Goal: Communication & Community: Ask a question

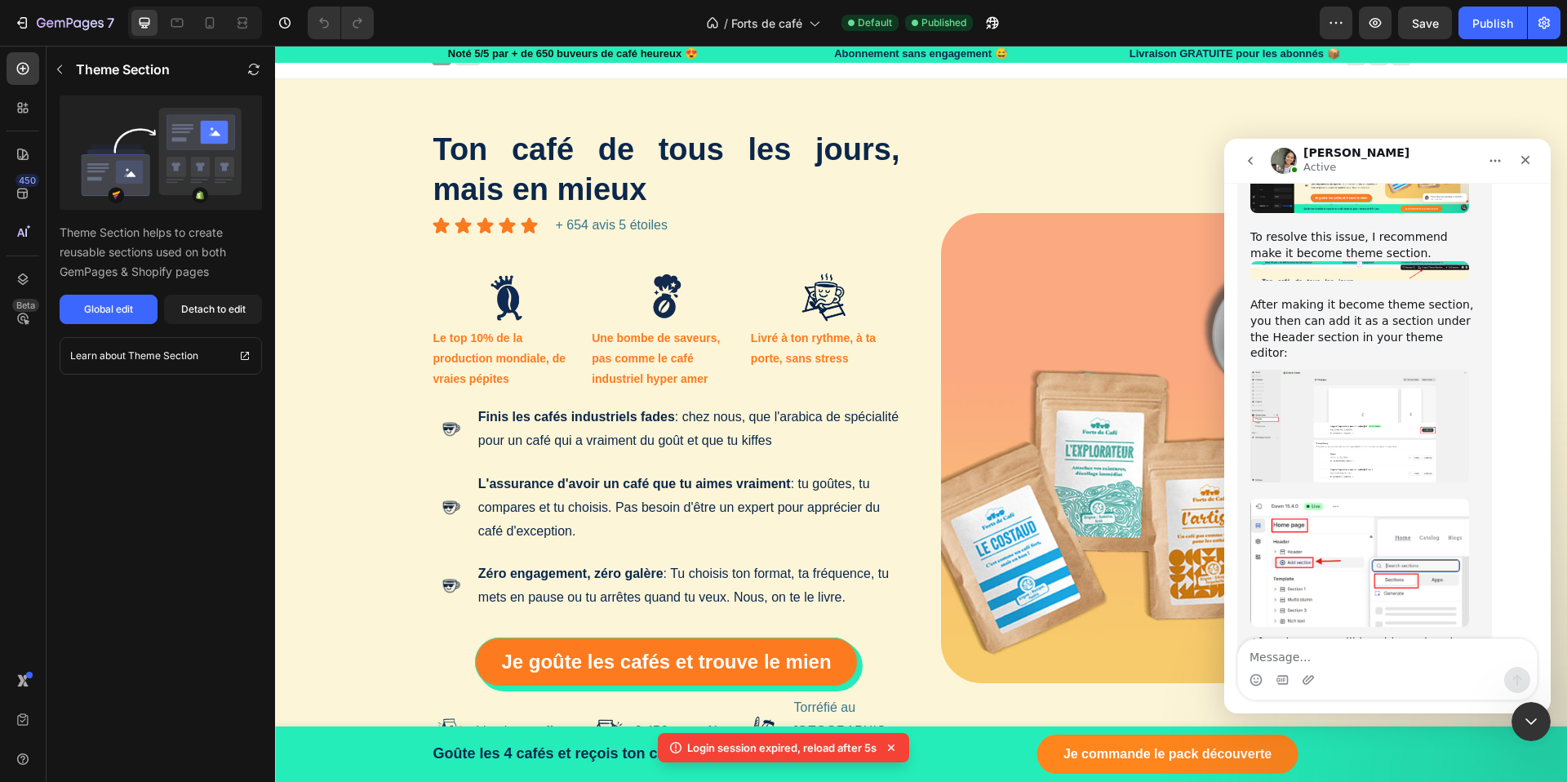
scroll to position [2726, 0]
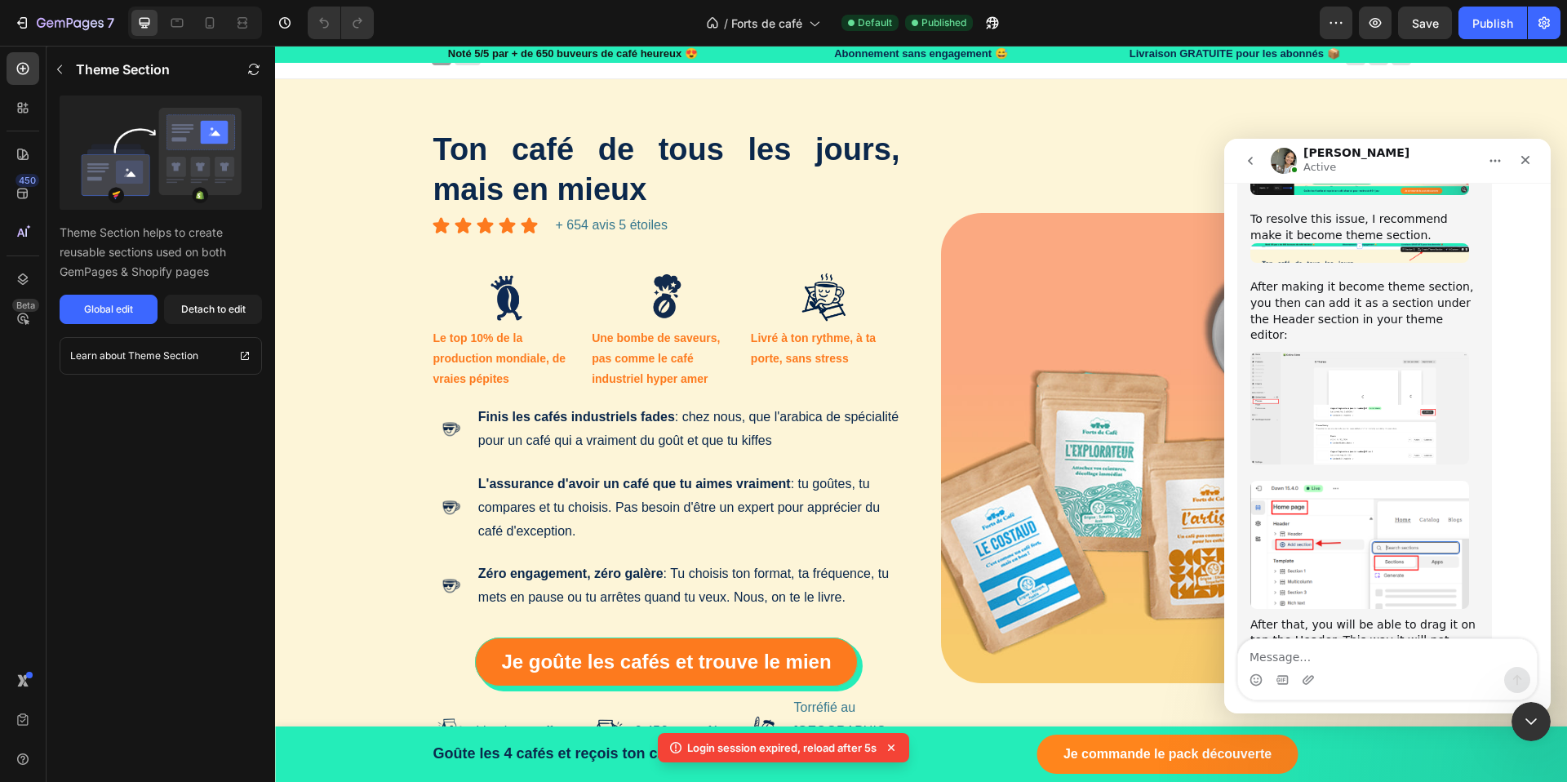
click at [1333, 658] on textarea "Message…" at bounding box center [1387, 653] width 299 height 28
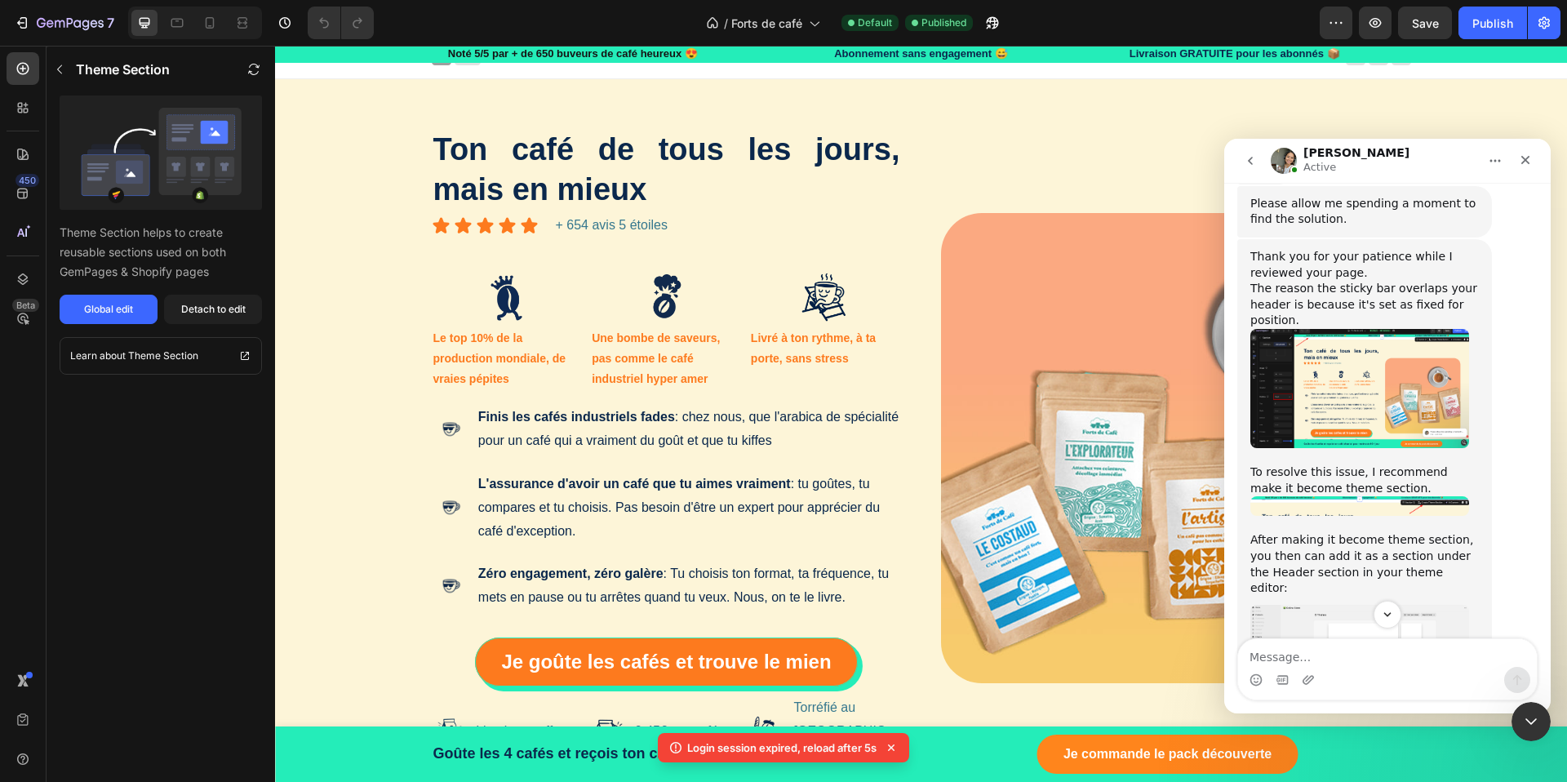
scroll to position [2473, 0]
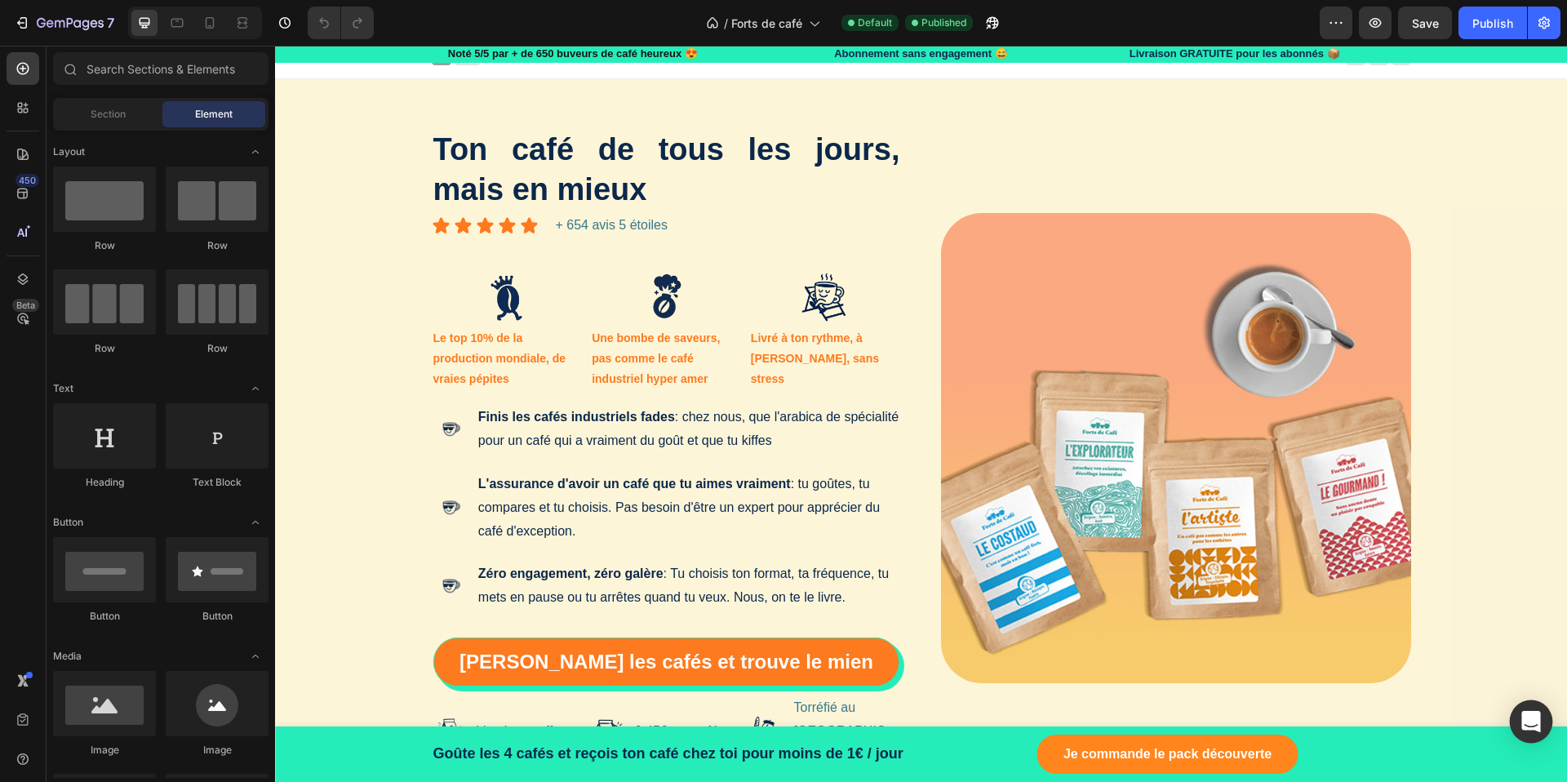
click at [1538, 722] on icon "Open Intercom Messenger" at bounding box center [1530, 721] width 21 height 21
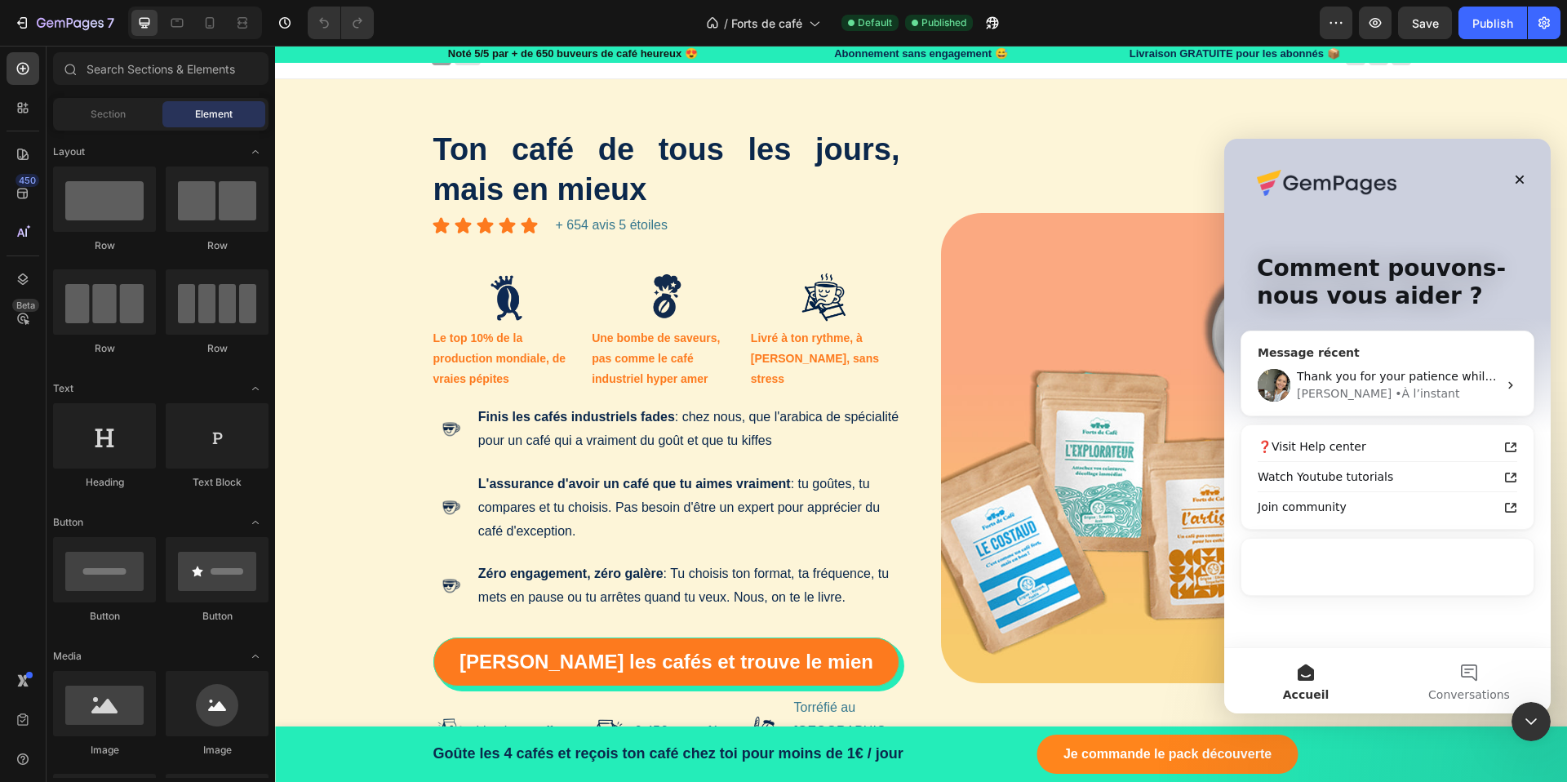
click at [1381, 361] on div "Thank you for your patience while I reviewed your page. The reason the sticky b…" at bounding box center [1387, 385] width 292 height 60
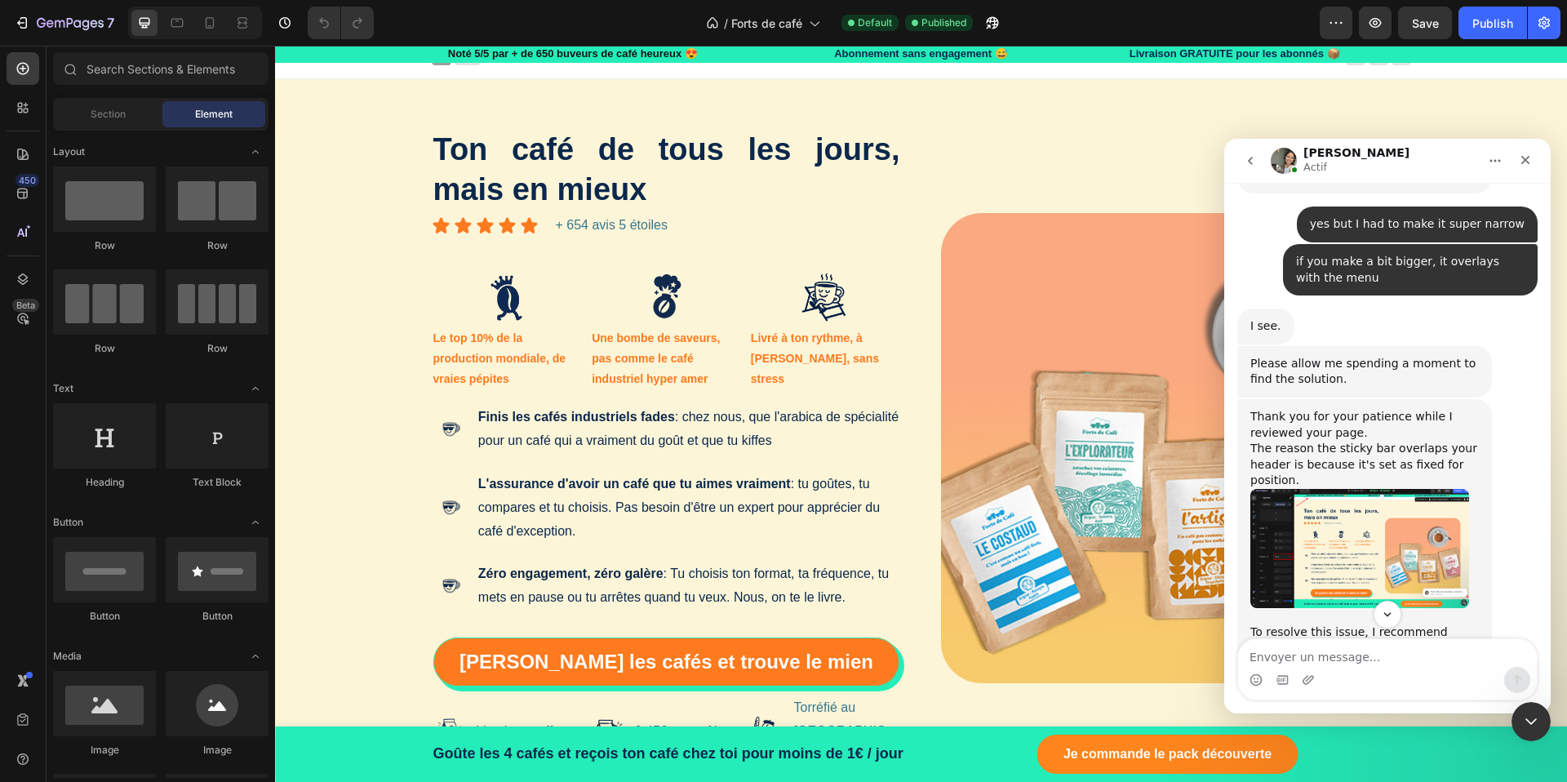
scroll to position [2237, 0]
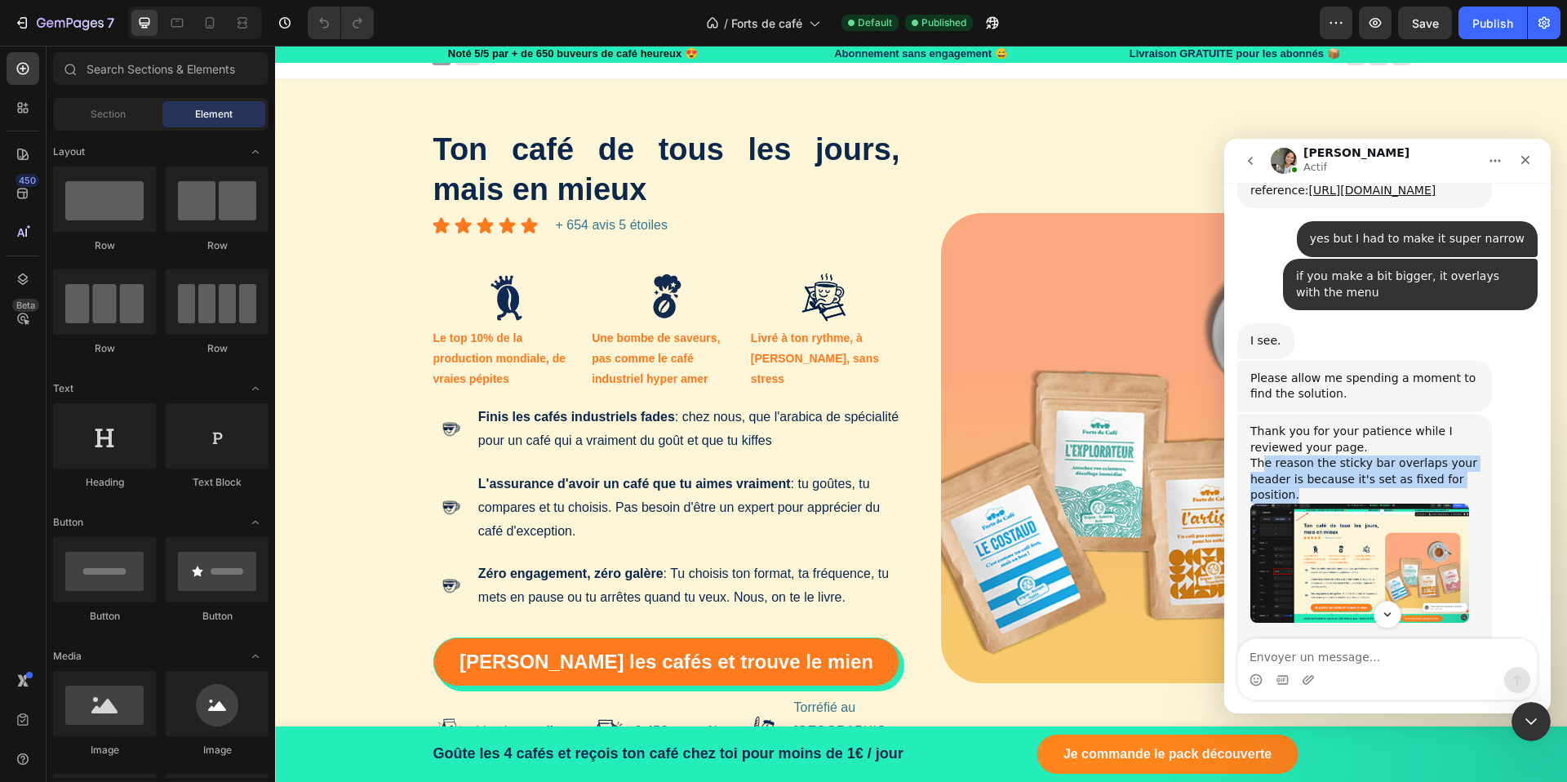
drag, startPoint x: 1265, startPoint y: 386, endPoint x: 1370, endPoint y: 412, distance: 108.5
click at [1370, 455] on div "The reason the sticky bar overlaps your header is because it's set as fixed for…" at bounding box center [1364, 479] width 228 height 48
click at [1354, 455] on div "The reason the sticky bar overlaps your header is because it's set as fixed for…" at bounding box center [1364, 479] width 228 height 48
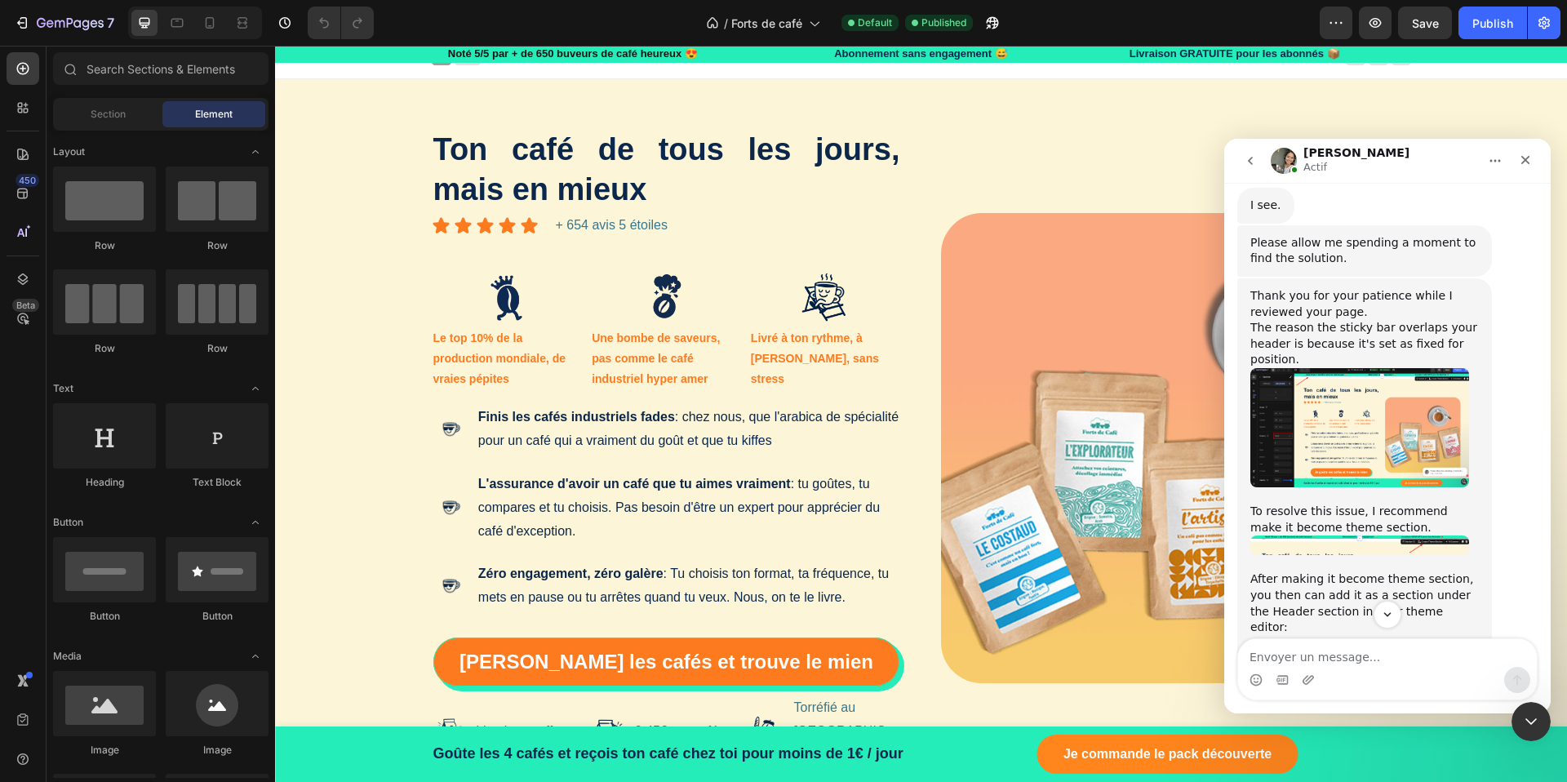
scroll to position [2482, 0]
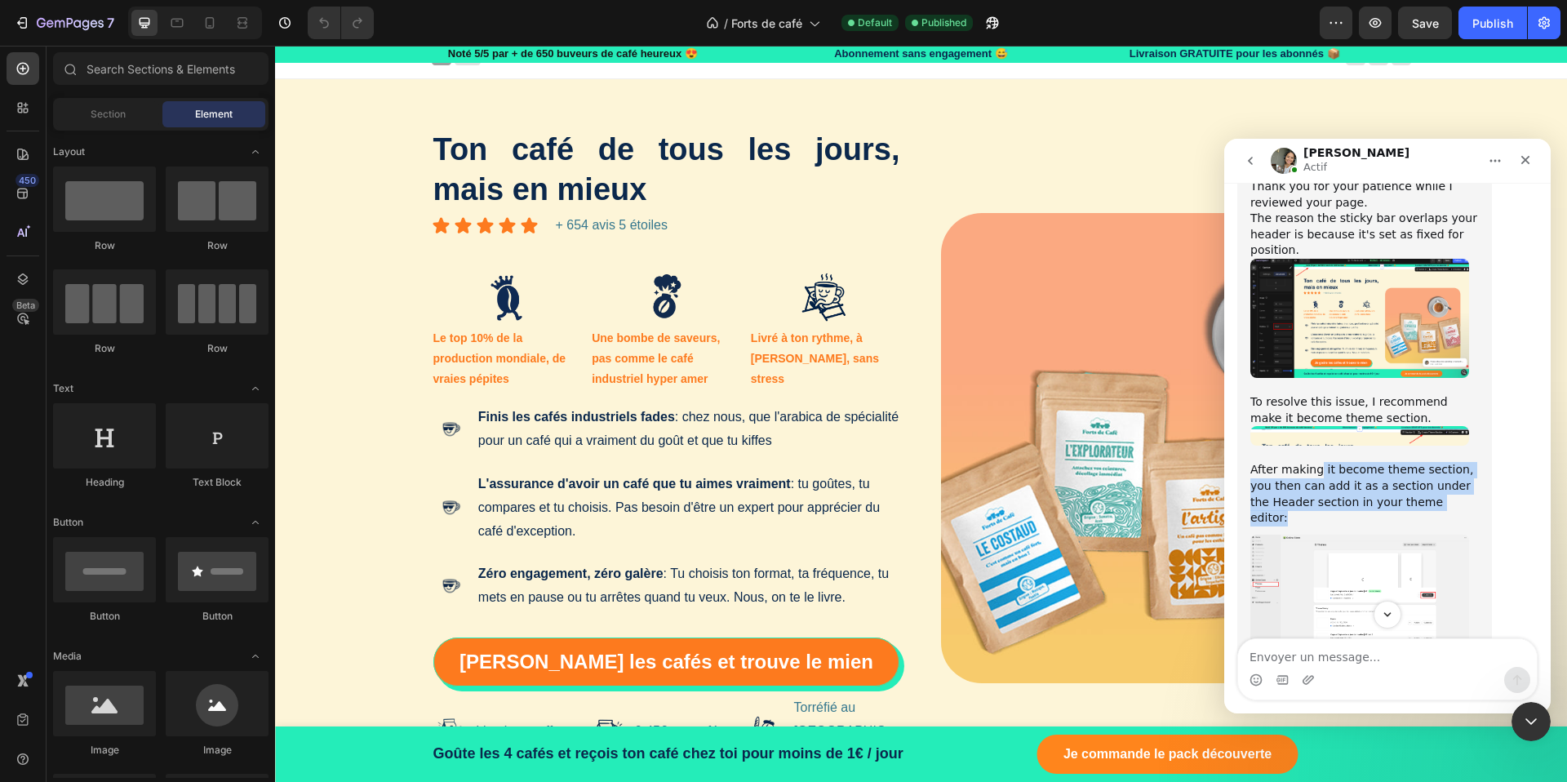
drag, startPoint x: 1318, startPoint y: 396, endPoint x: 1454, endPoint y: 415, distance: 137.7
click at [1454, 462] on div "After making it become theme section, you then can add it as a section under th…" at bounding box center [1364, 494] width 228 height 64
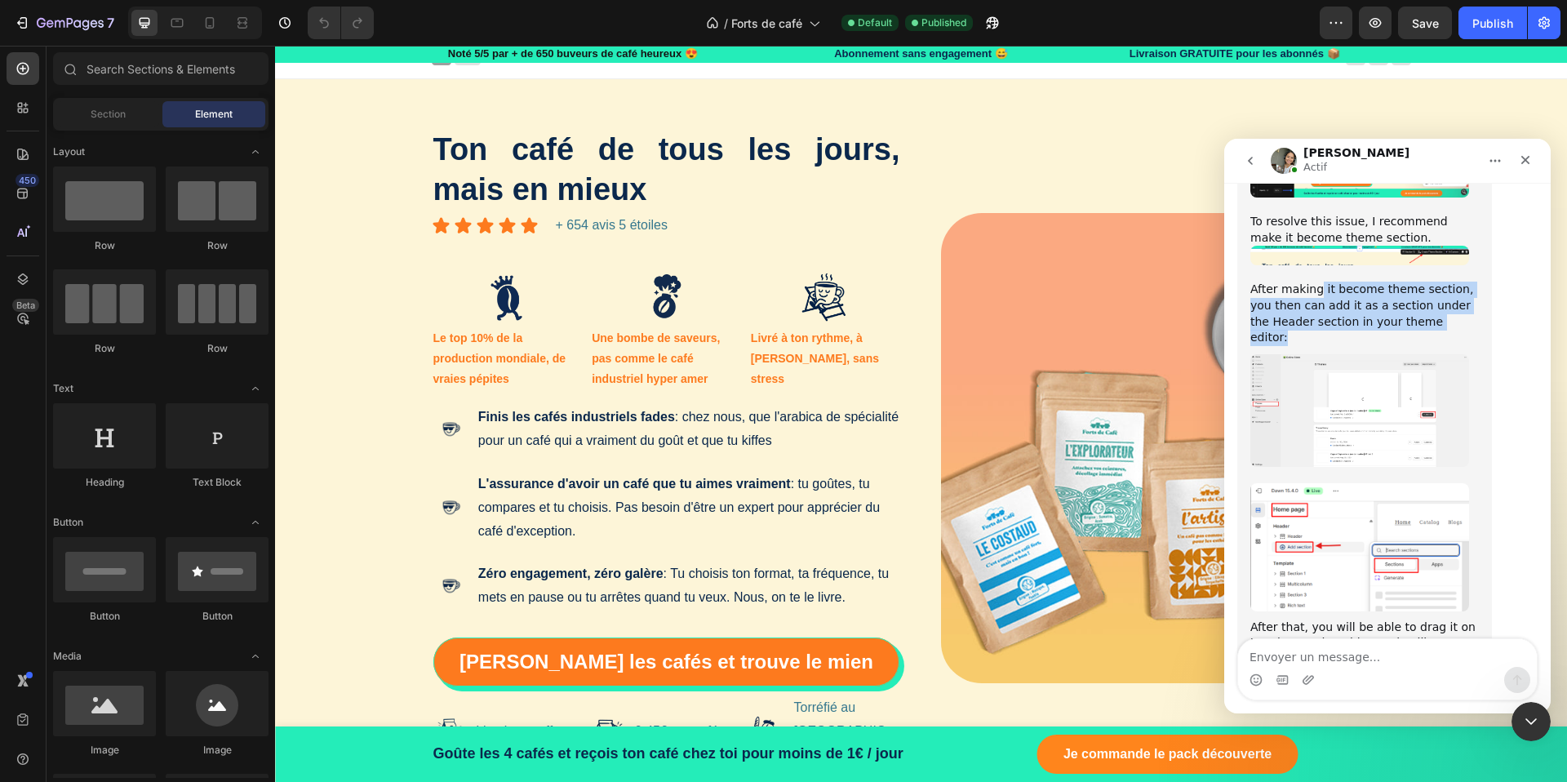
scroll to position [2661, 0]
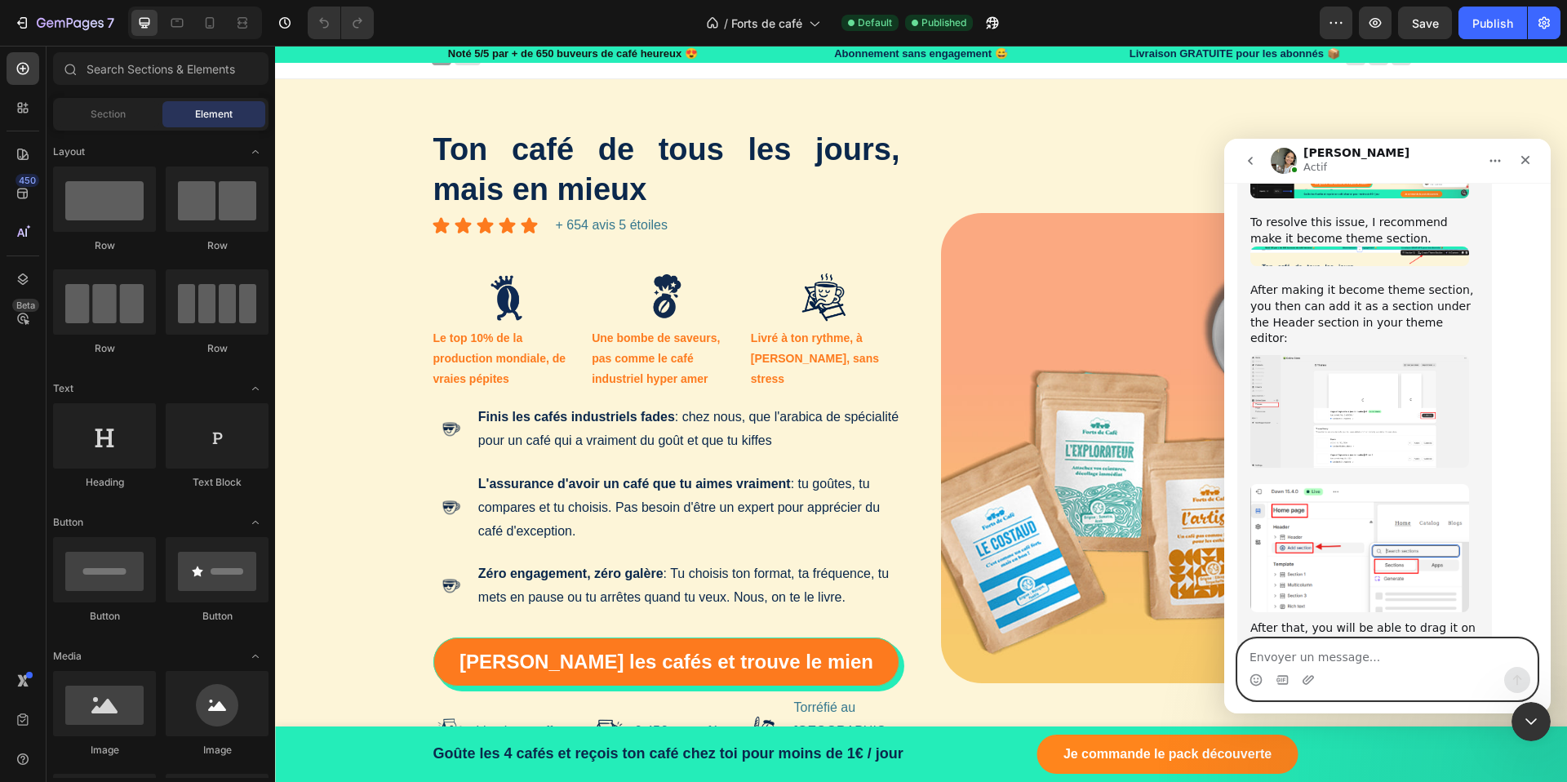
click at [1300, 656] on textarea "Envoyer un message..." at bounding box center [1387, 653] width 299 height 28
type textarea "will it remain fixed ?"
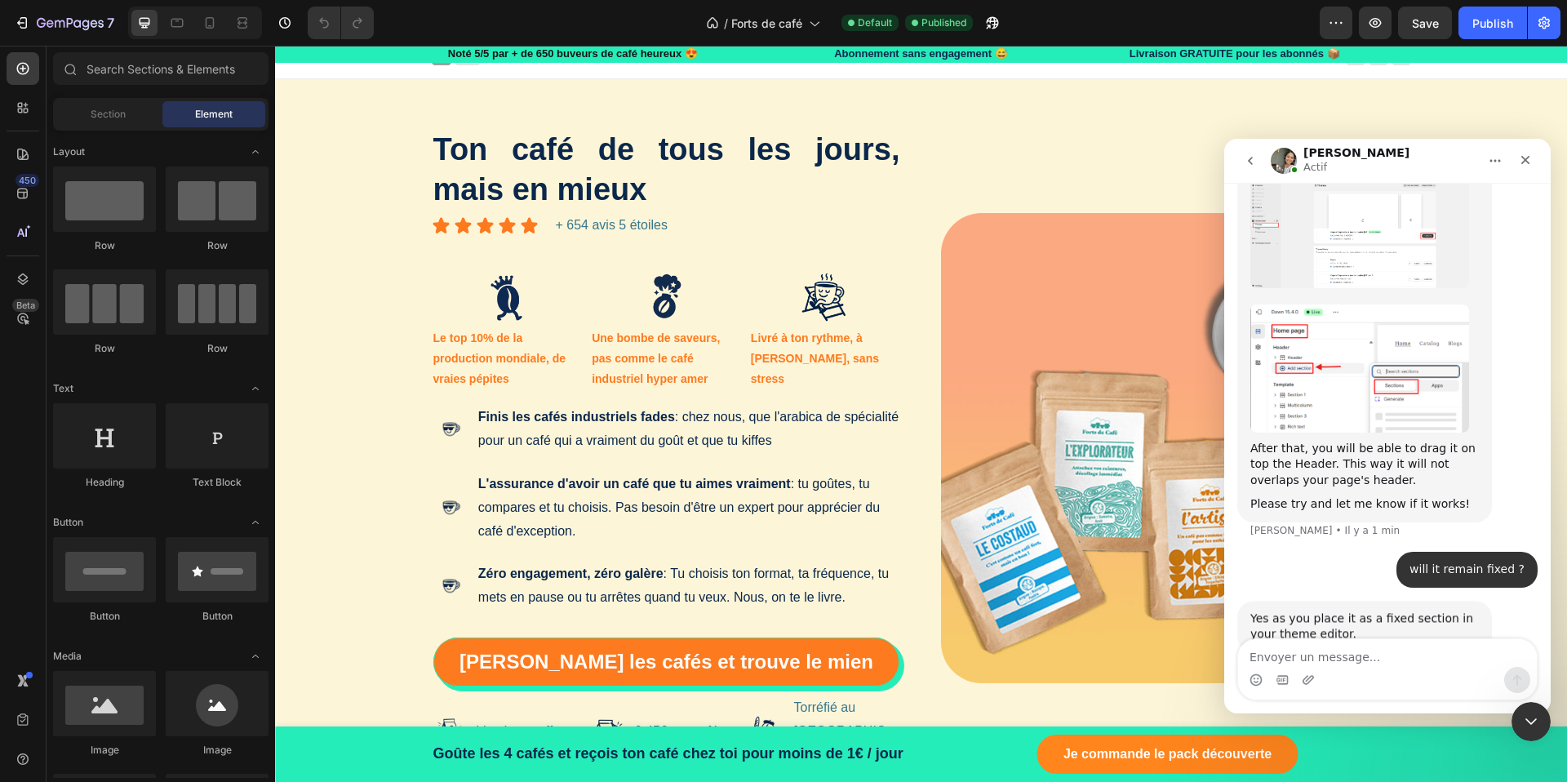
scroll to position [2855, 0]
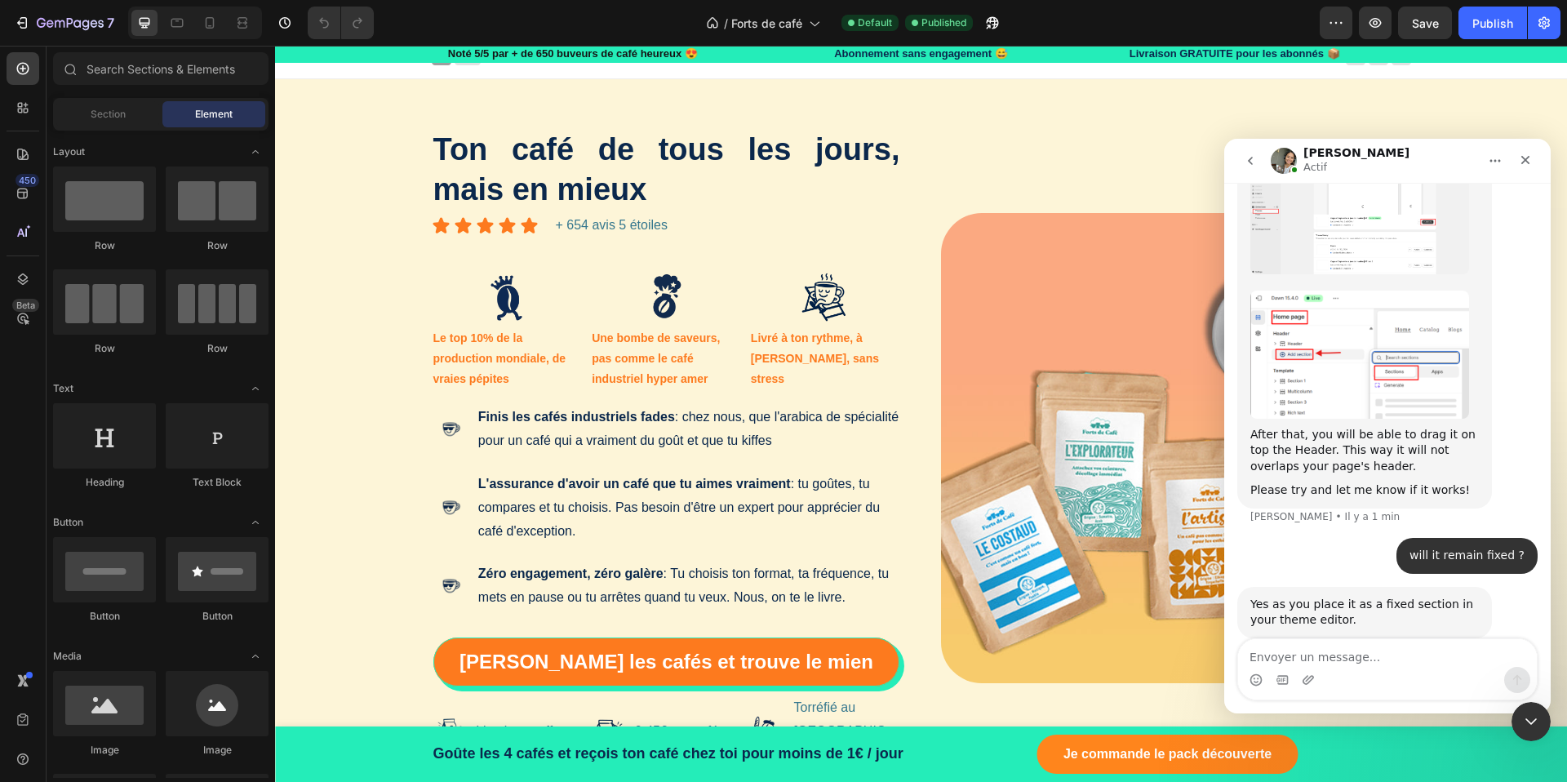
click at [1462, 597] on div "Yes as you place it as a fixed section in your theme editor." at bounding box center [1364, 613] width 228 height 32
click at [1305, 655] on textarea "Envoyer un message..." at bounding box center [1387, 653] width 299 height 28
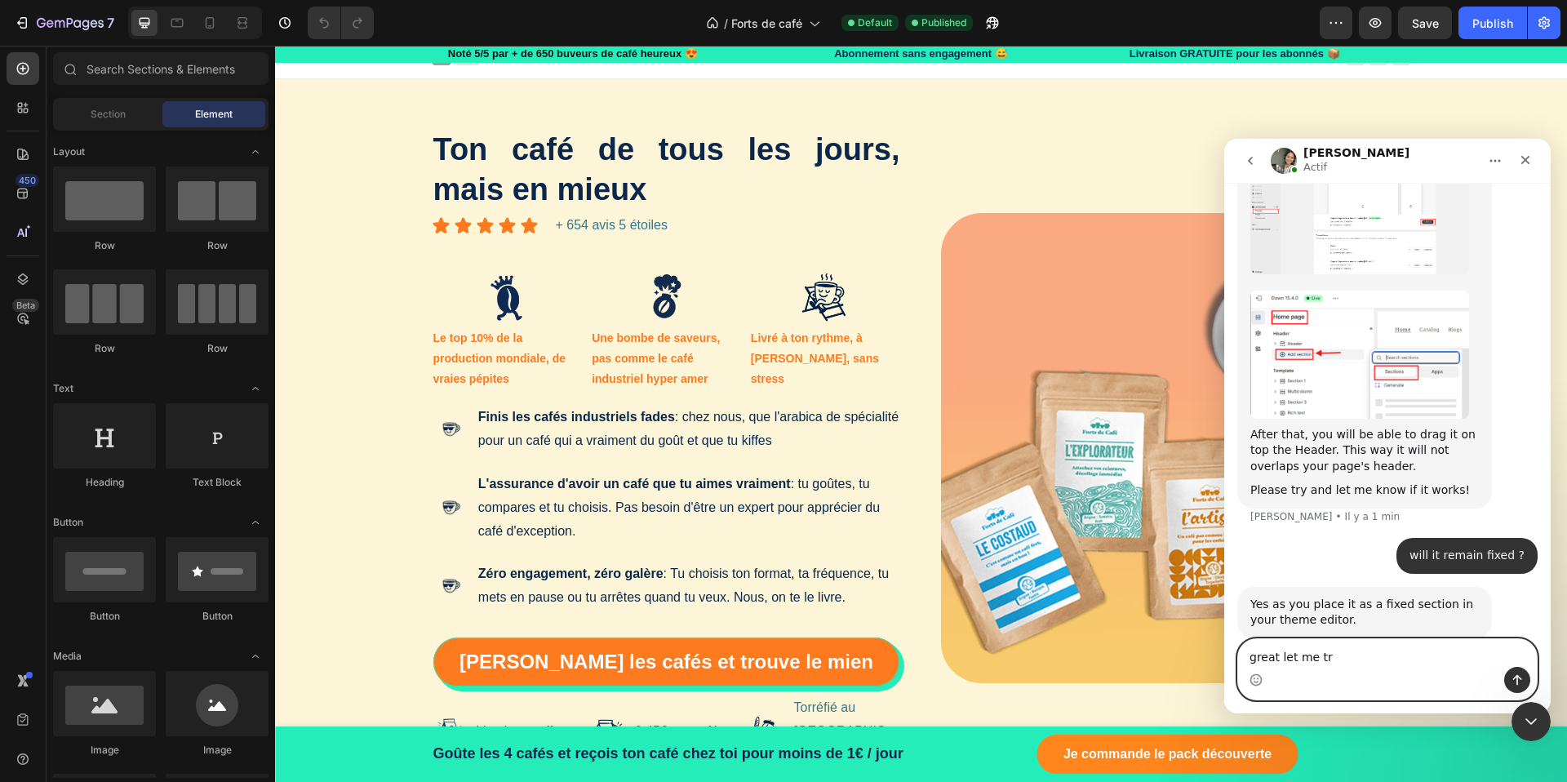
type textarea "great let me try"
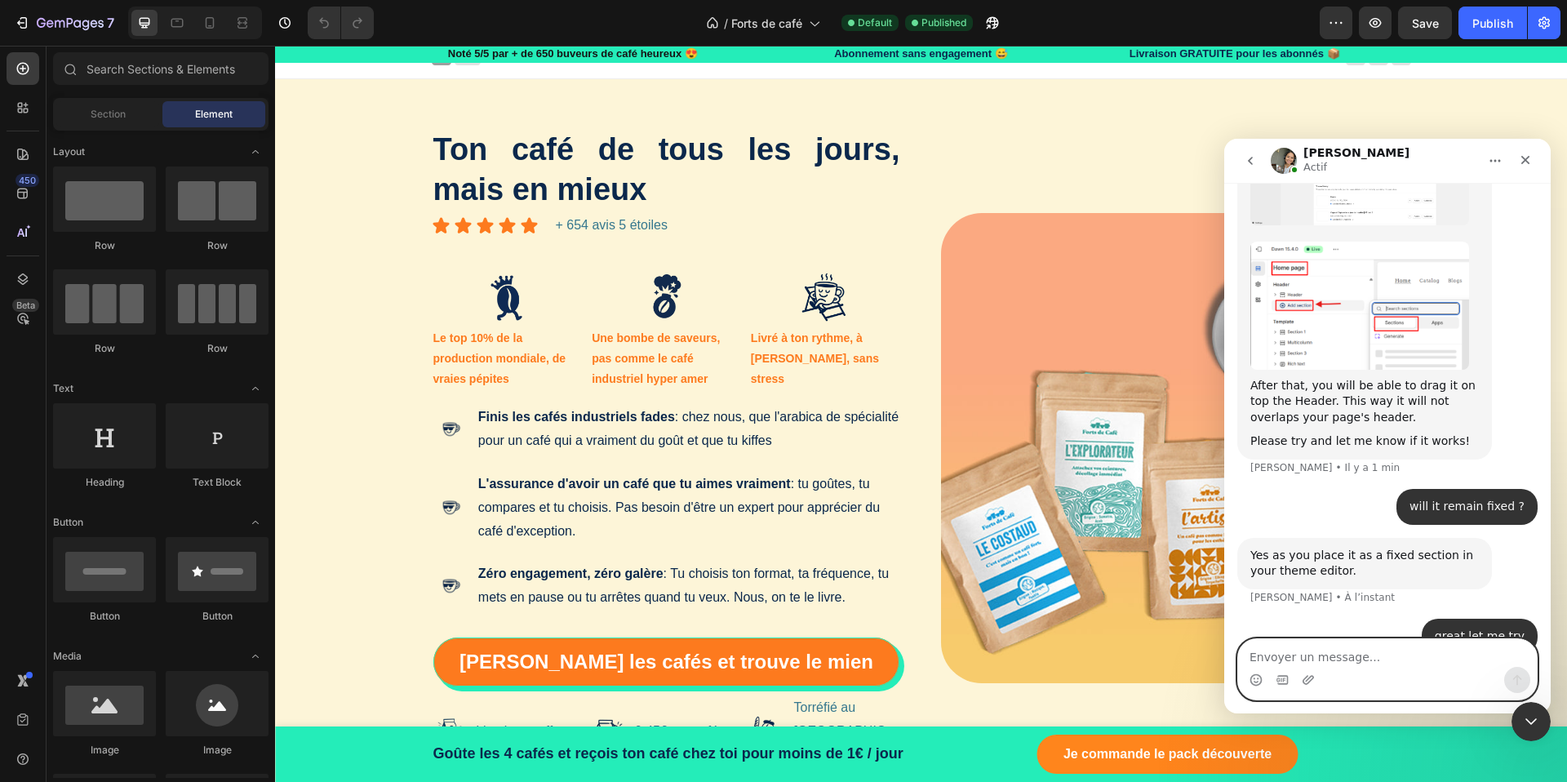
scroll to position [2841, 0]
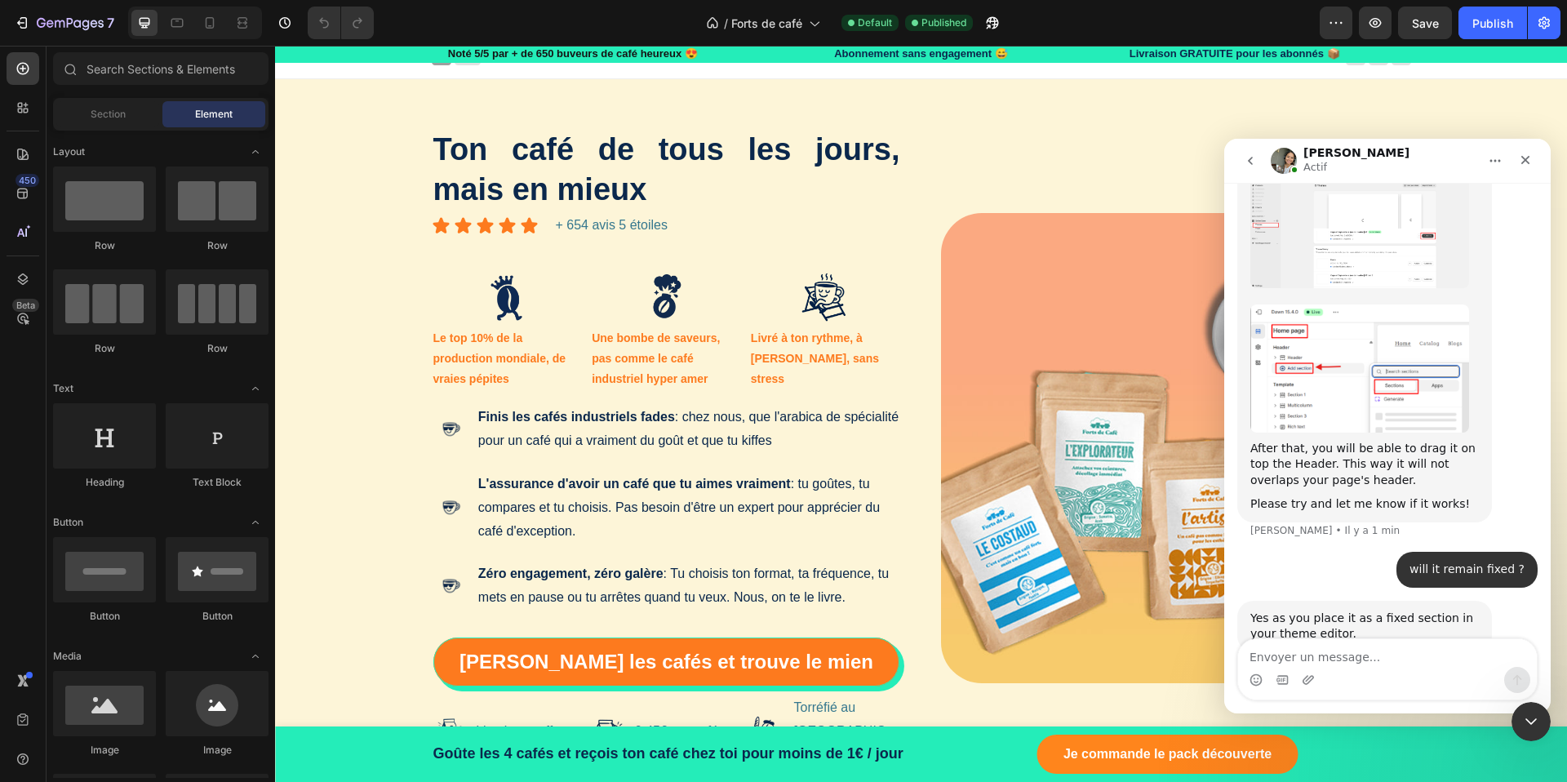
click at [1384, 304] on img "Zoe dit…" at bounding box center [1359, 368] width 219 height 128
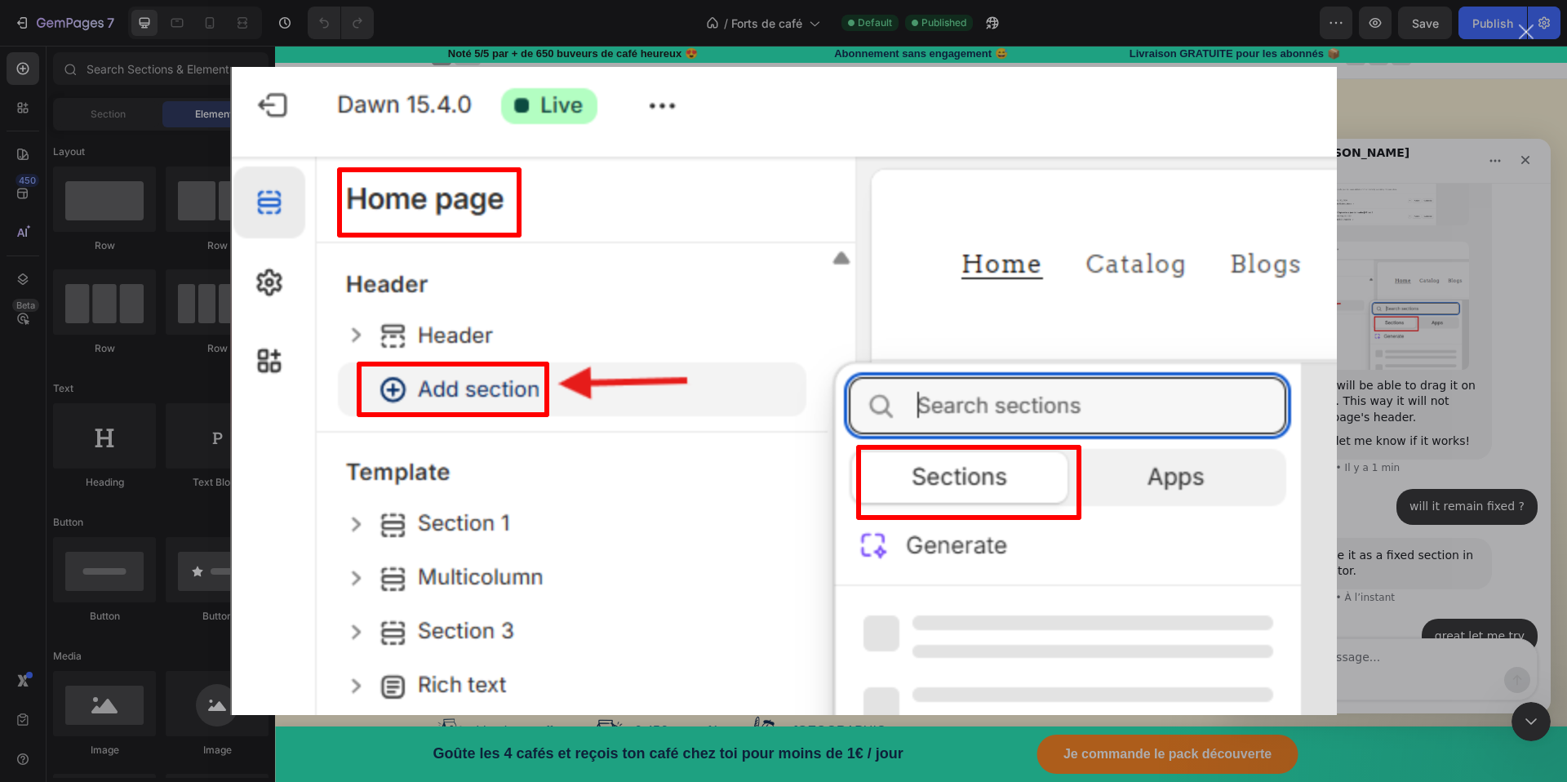
scroll to position [2921, 0]
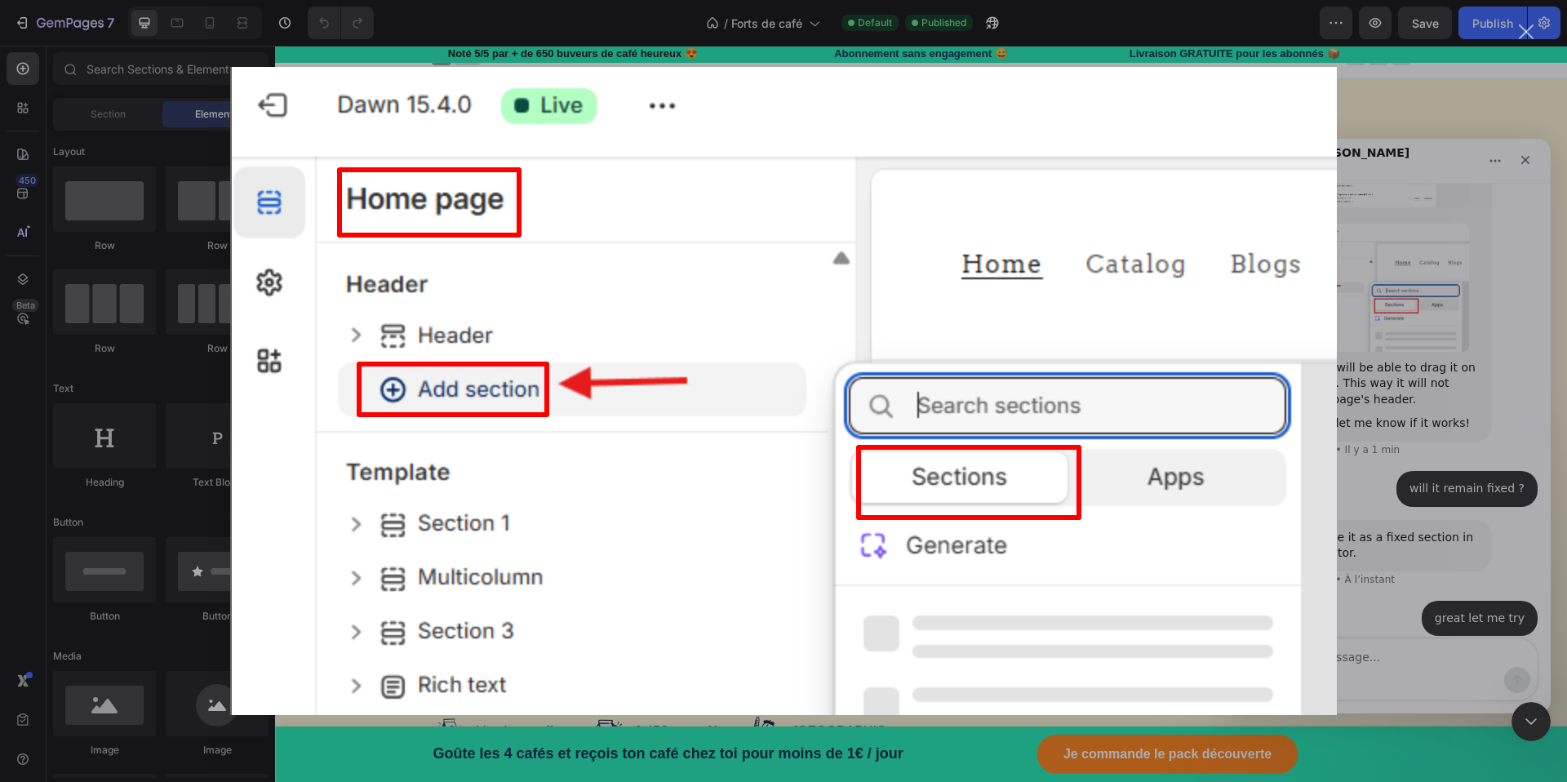
click at [1434, 322] on div "Intercom Messenger" at bounding box center [783, 391] width 1567 height 782
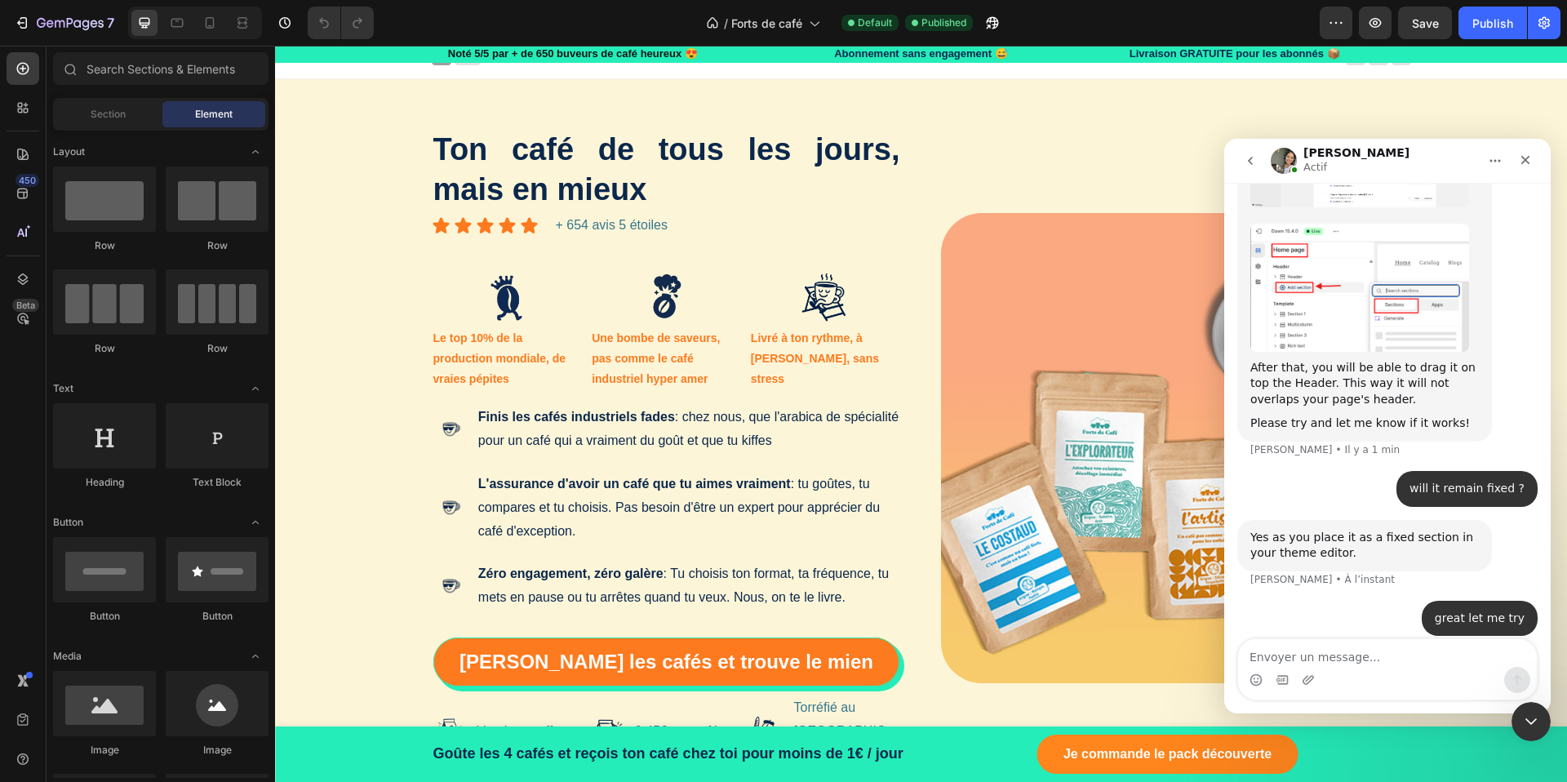
scroll to position [2866, 0]
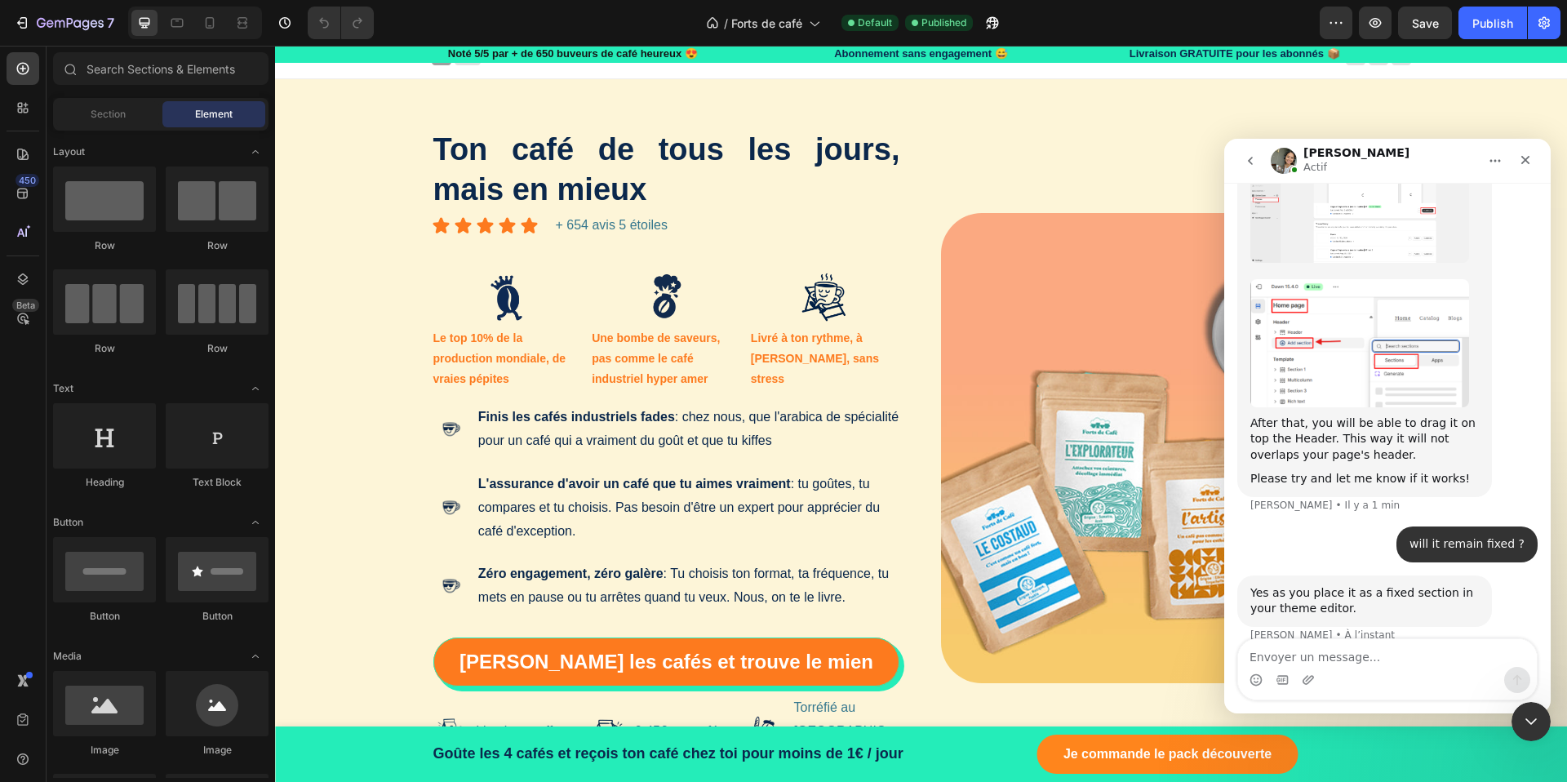
click at [828, 68] on div "Header" at bounding box center [921, 62] width 979 height 33
click at [125, 117] on span "Section" at bounding box center [108, 114] width 35 height 15
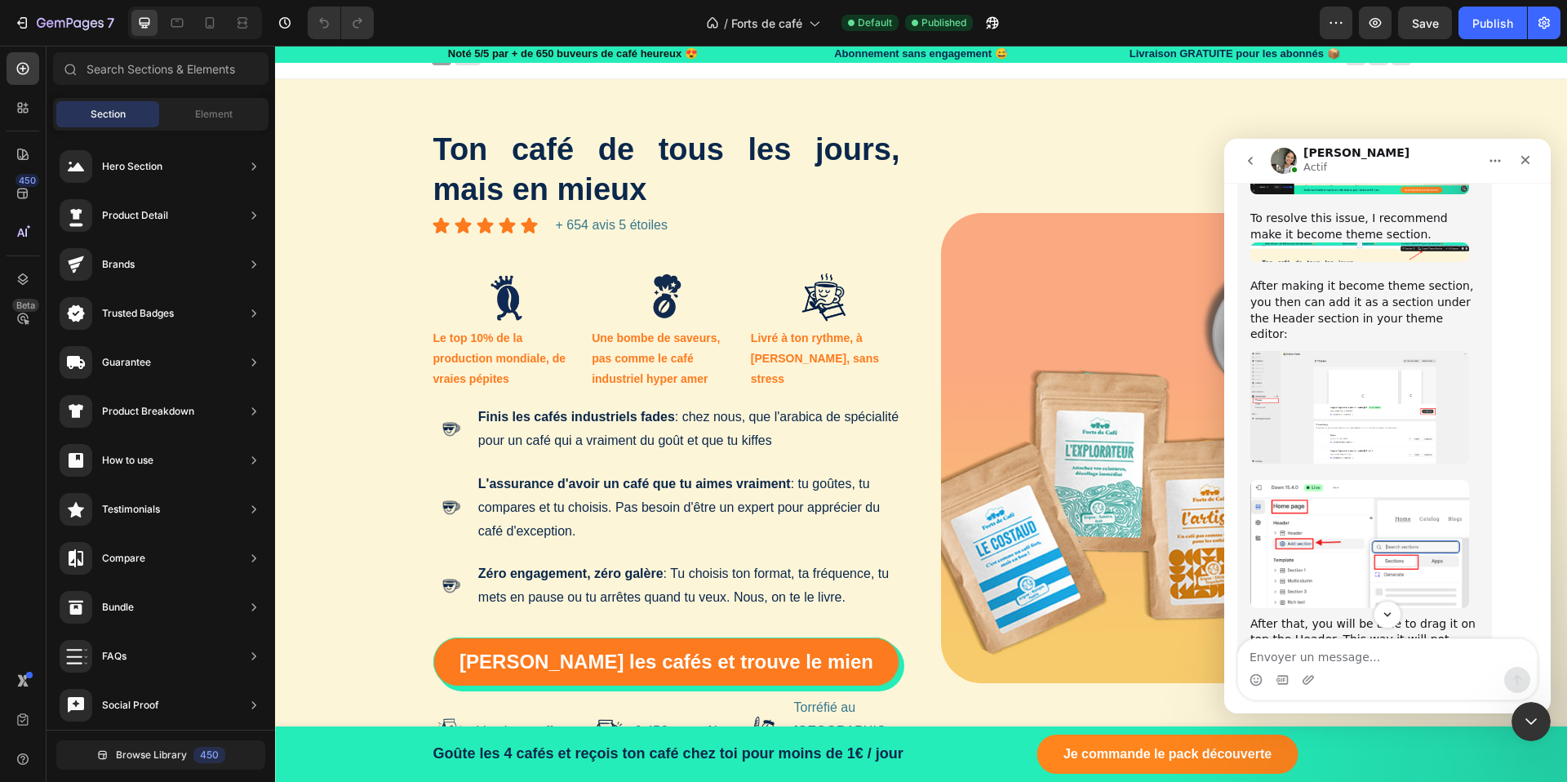
scroll to position [2652, 0]
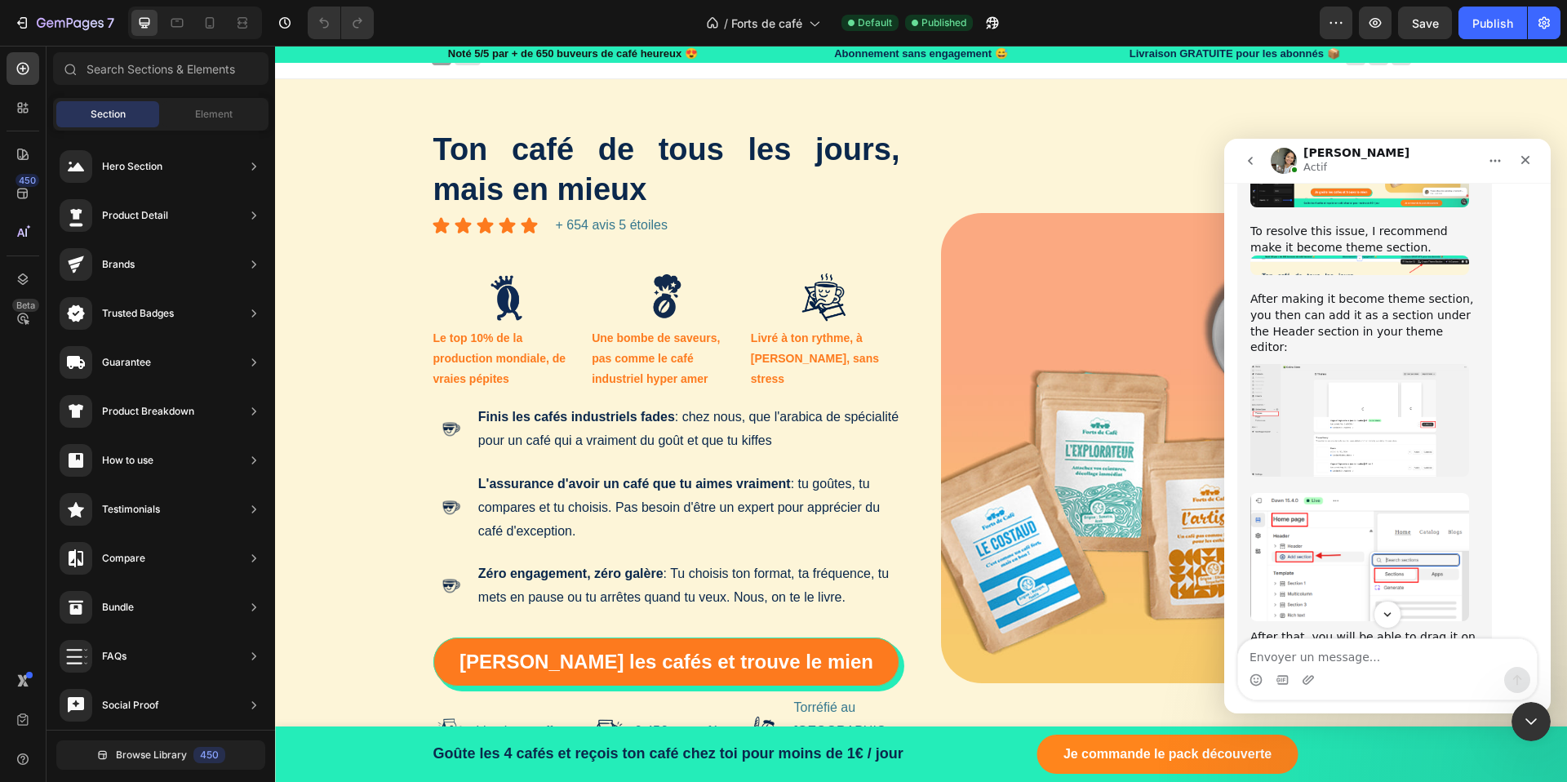
click at [1368, 503] on img "Zoe dit…" at bounding box center [1359, 557] width 219 height 128
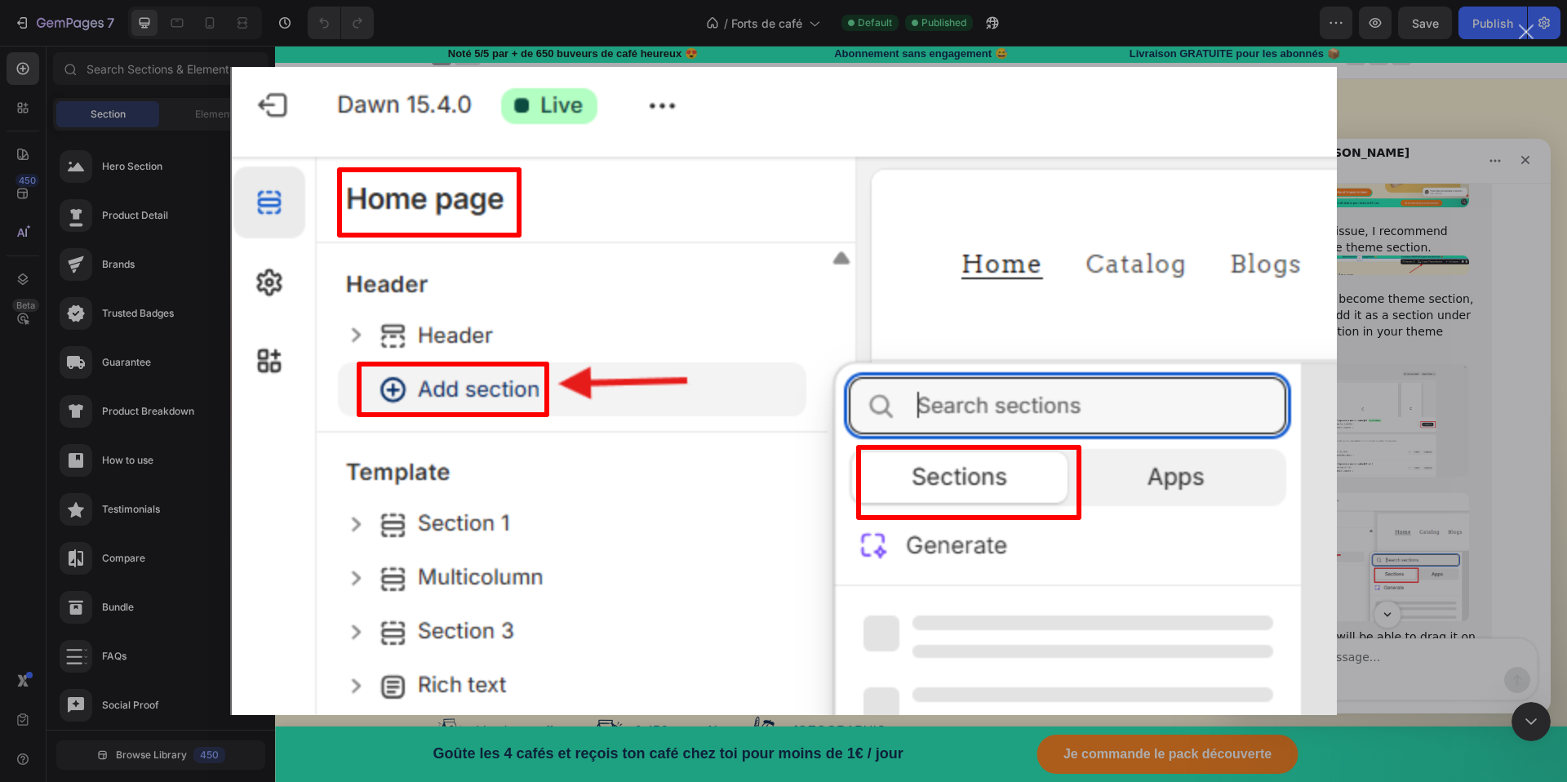
scroll to position [0, 0]
click at [1406, 462] on div "Intercom Messenger" at bounding box center [783, 391] width 1567 height 782
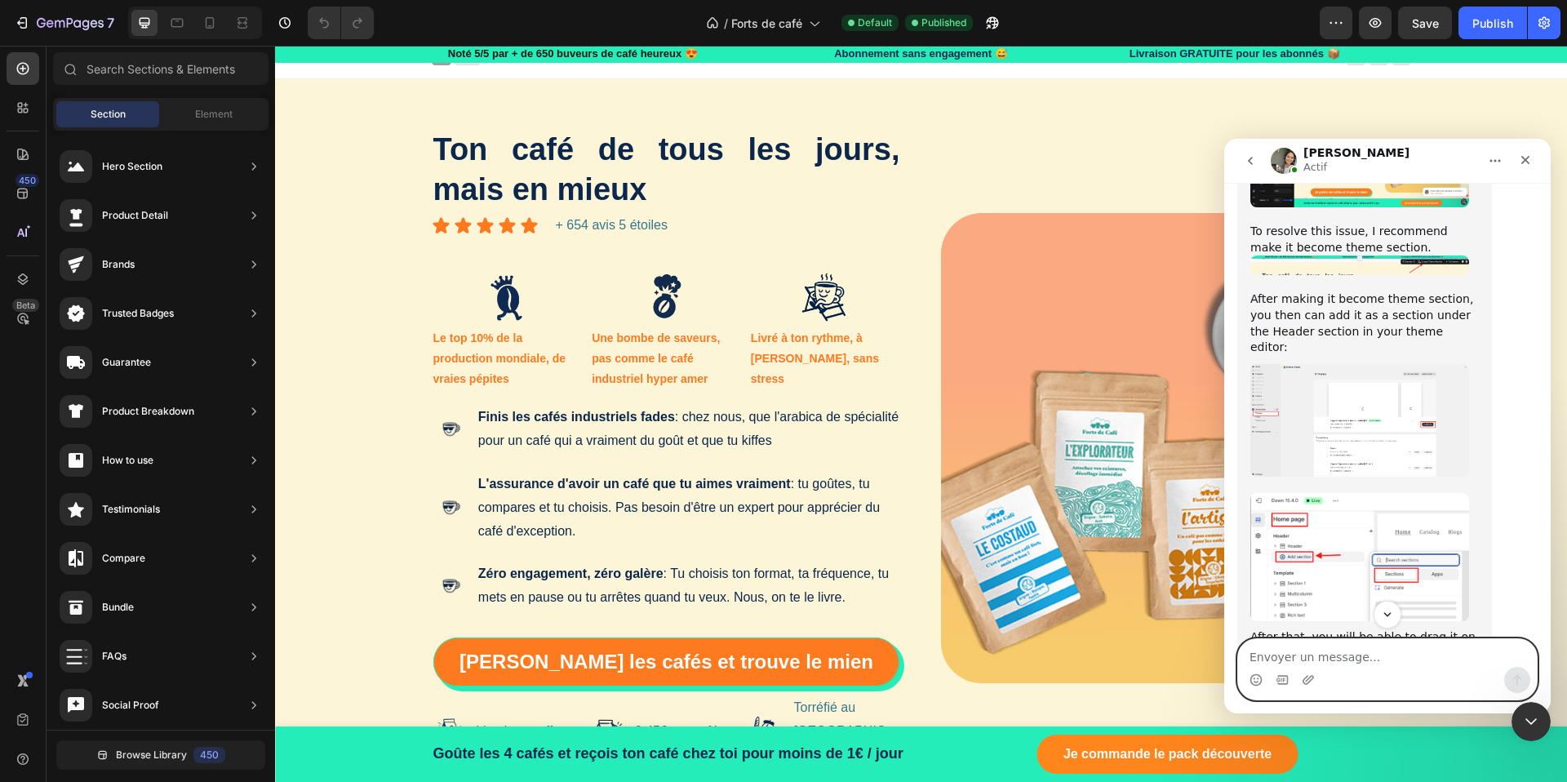
click at [1276, 661] on textarea "Envoyer un message..." at bounding box center [1387, 653] width 299 height 28
type textarea "the themed section, you mean to build it out of gempages?"
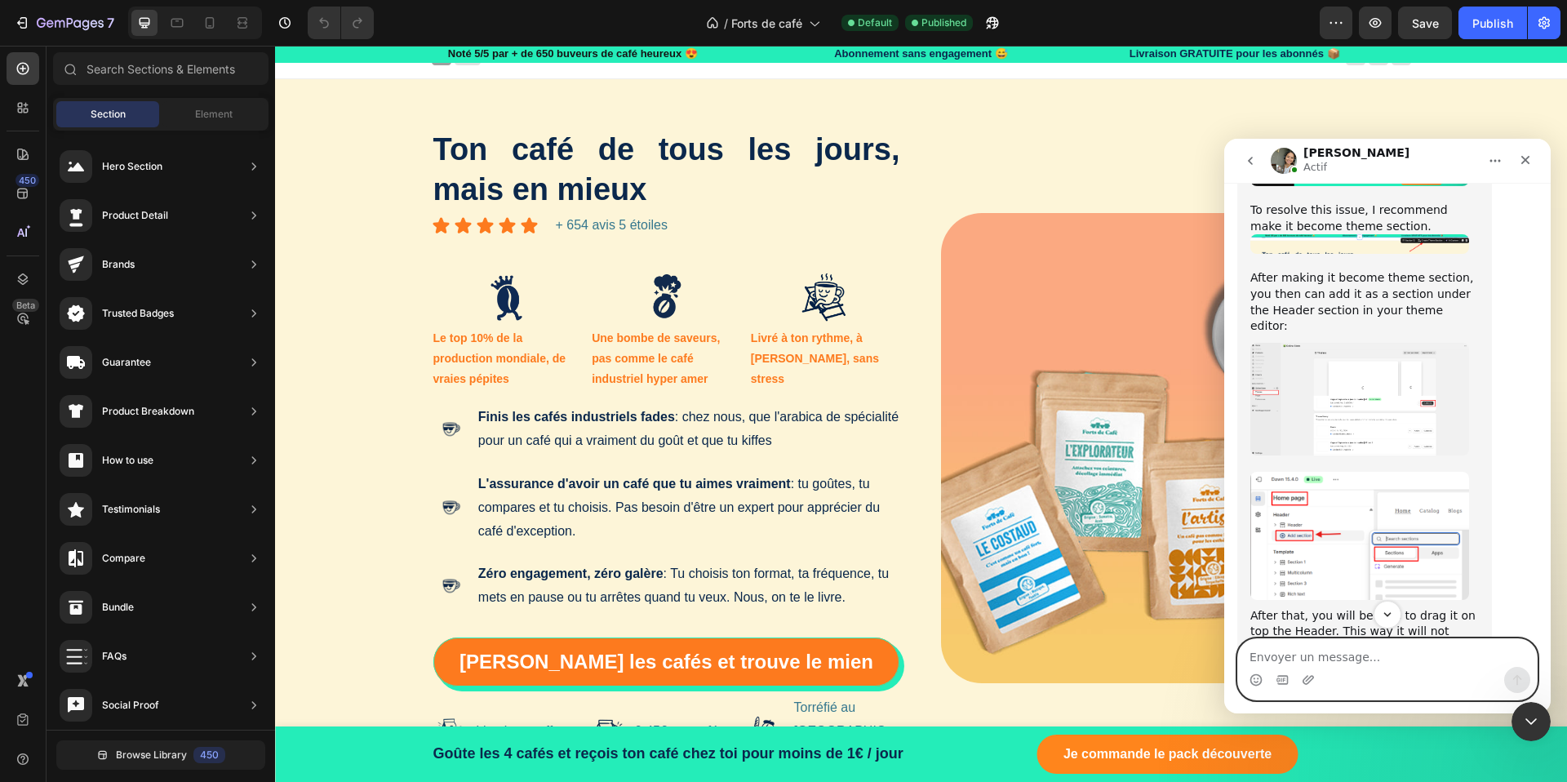
scroll to position [2638, 0]
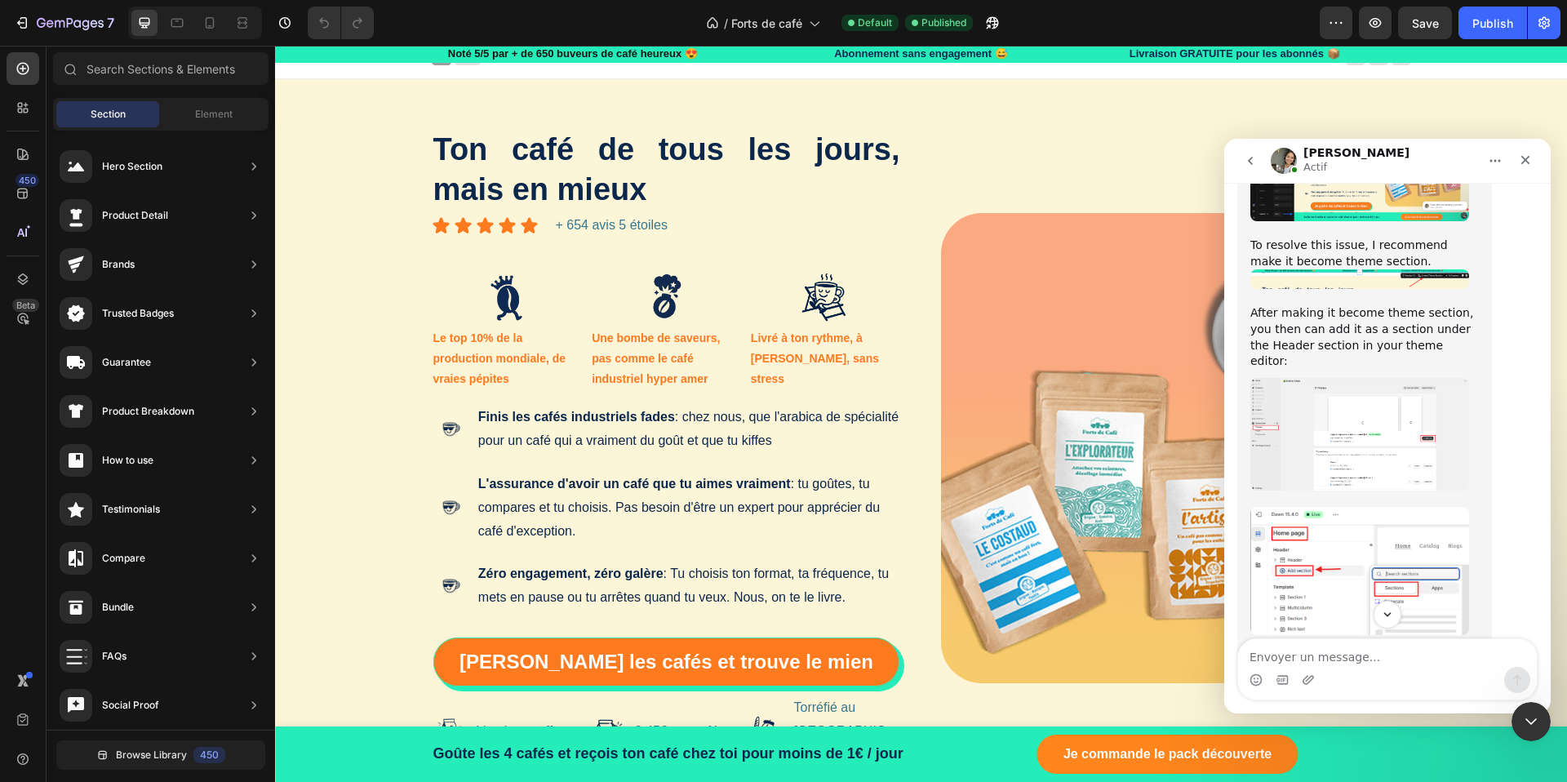
click at [1355, 507] on img "Zoe dit…" at bounding box center [1359, 571] width 219 height 128
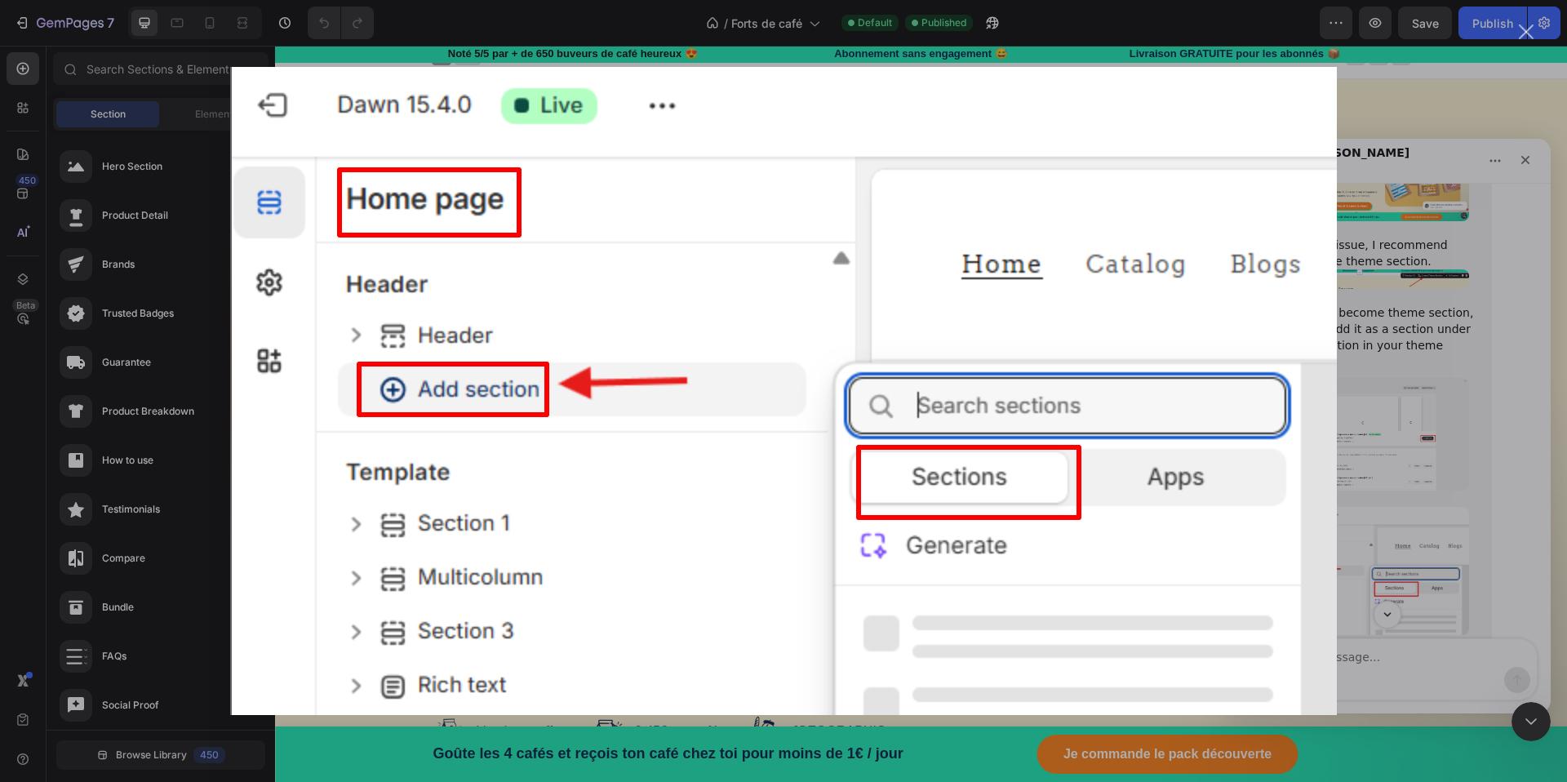
click at [1474, 450] on div "Intercom Messenger" at bounding box center [783, 391] width 1567 height 782
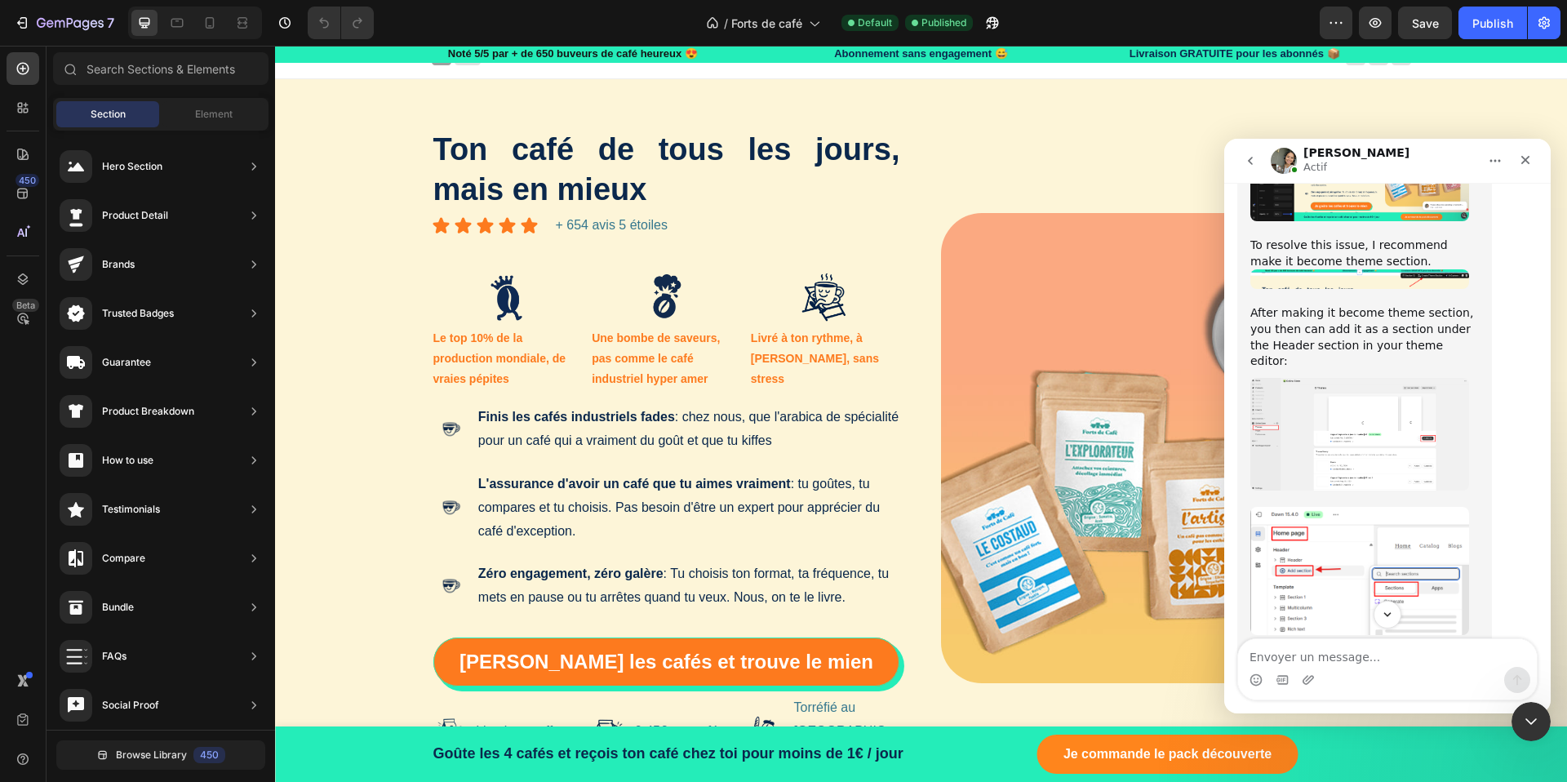
scroll to position [2986, 0]
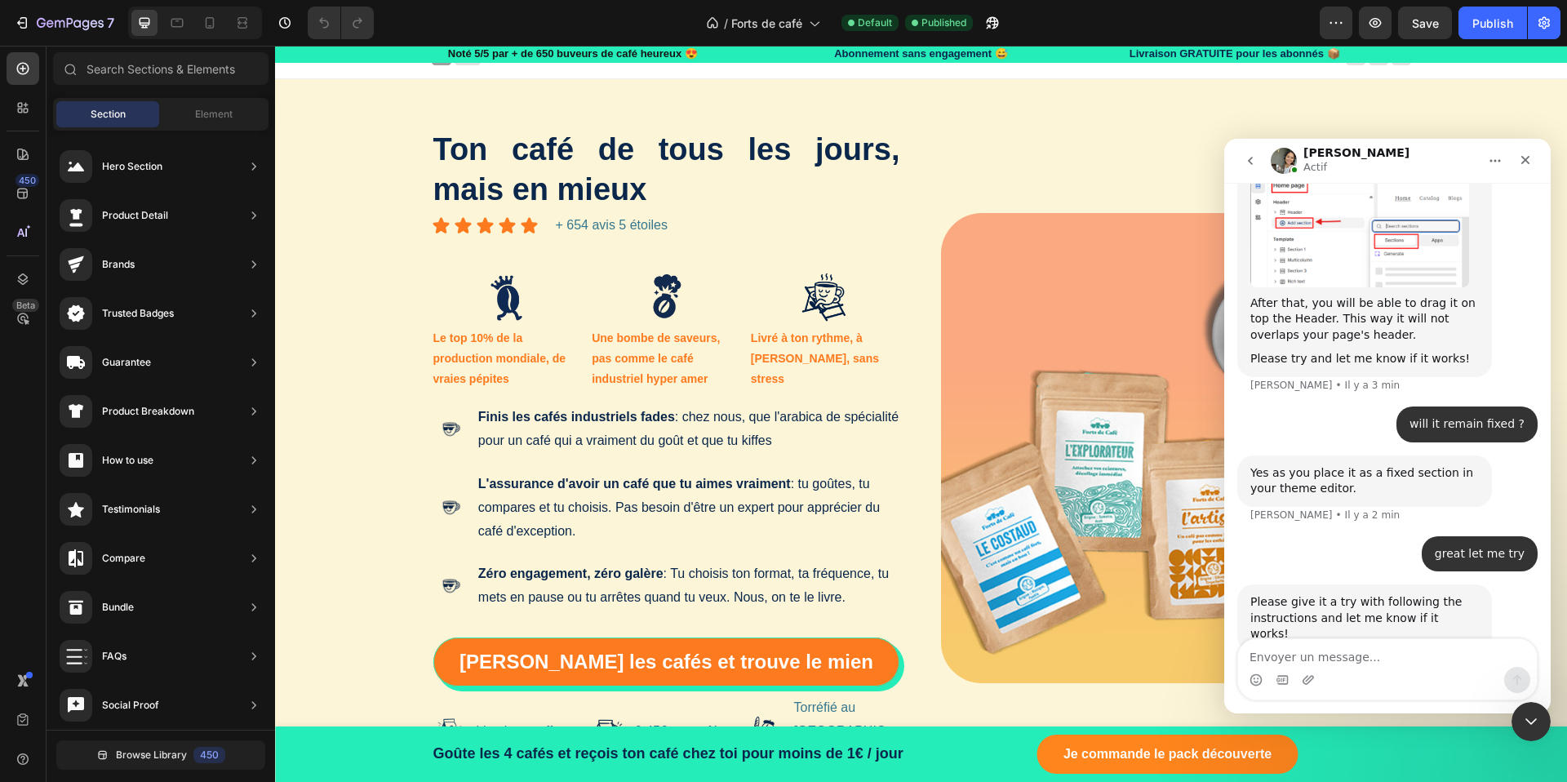
click at [560, 72] on div "Header" at bounding box center [921, 62] width 979 height 33
click at [326, 65] on span "Header" at bounding box center [324, 62] width 36 height 16
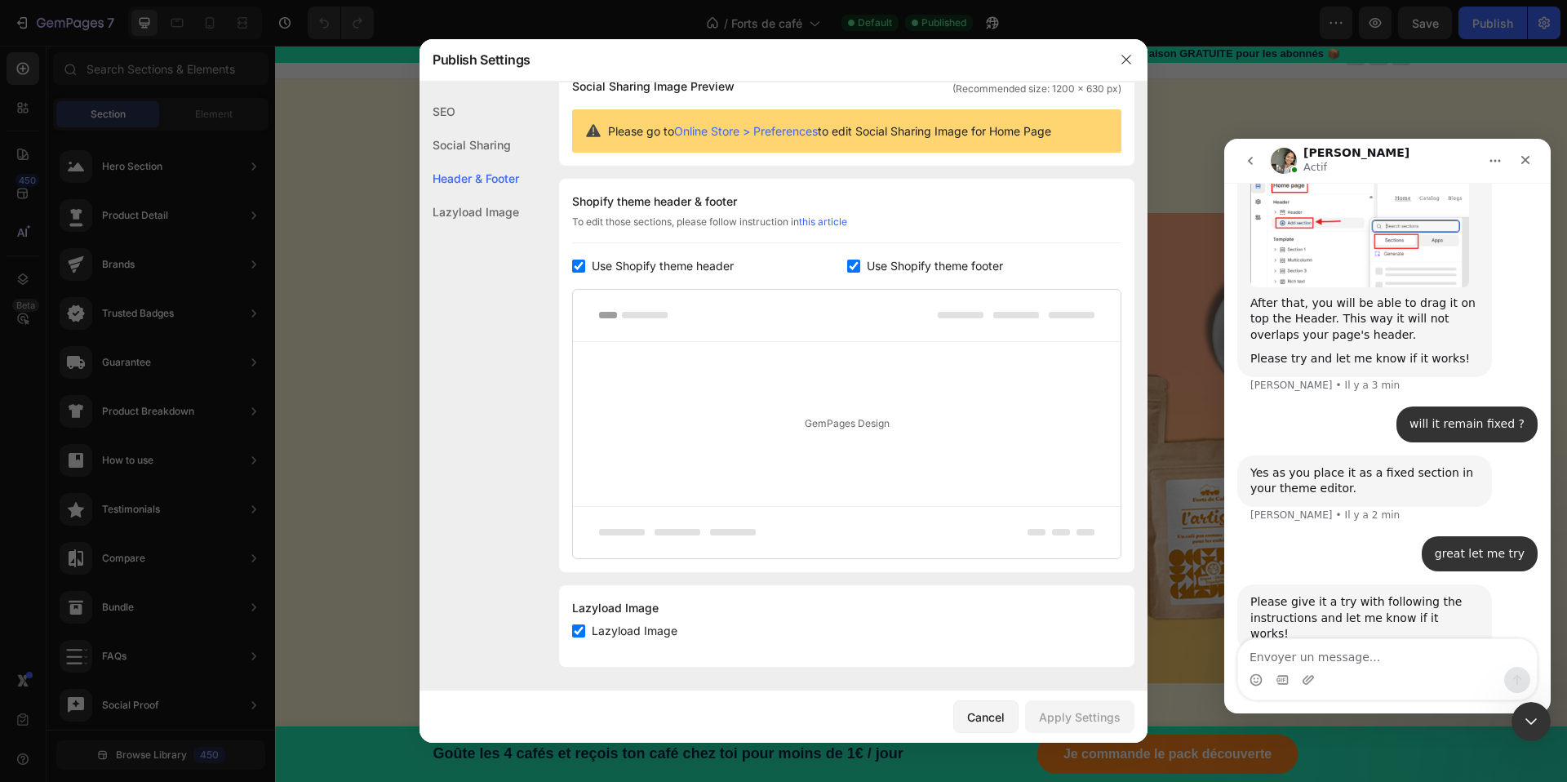
scroll to position [142, 0]
click at [1127, 64] on icon "button" at bounding box center [1126, 59] width 13 height 13
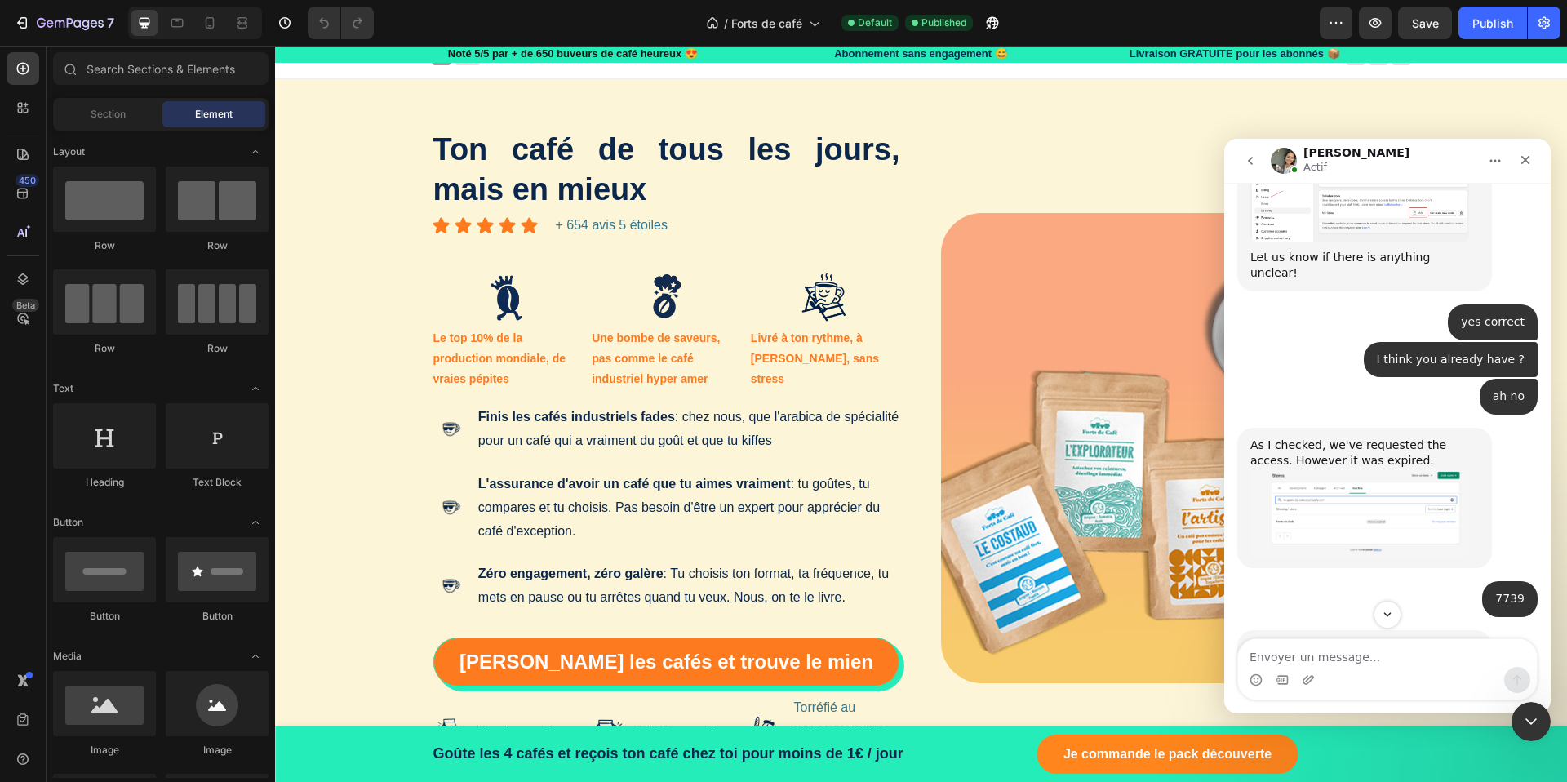
scroll to position [1566, 0]
